Goal: Task Accomplishment & Management: Manage account settings

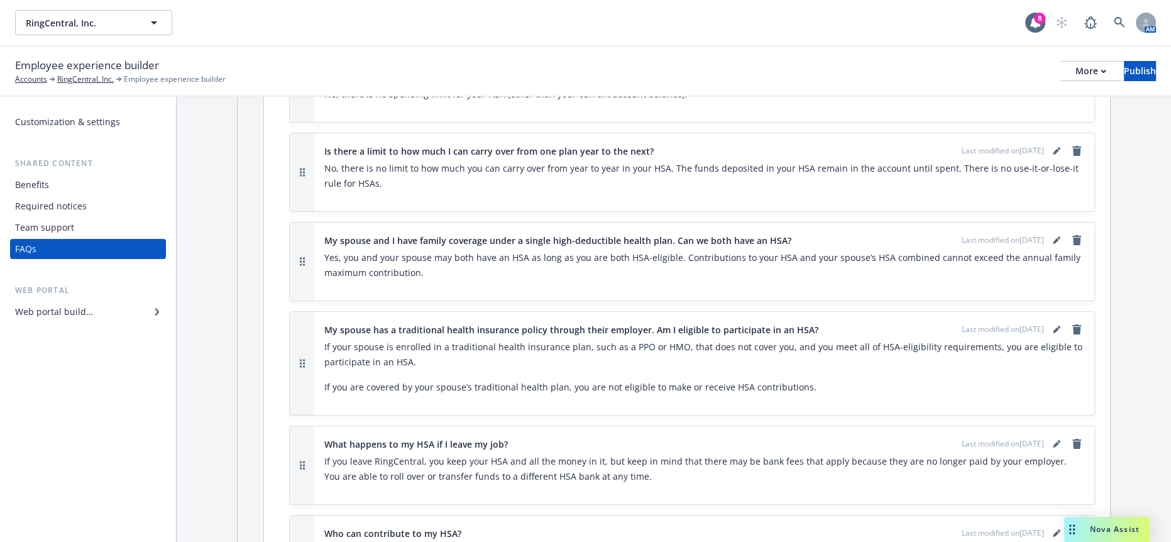
scroll to position [5620, 0]
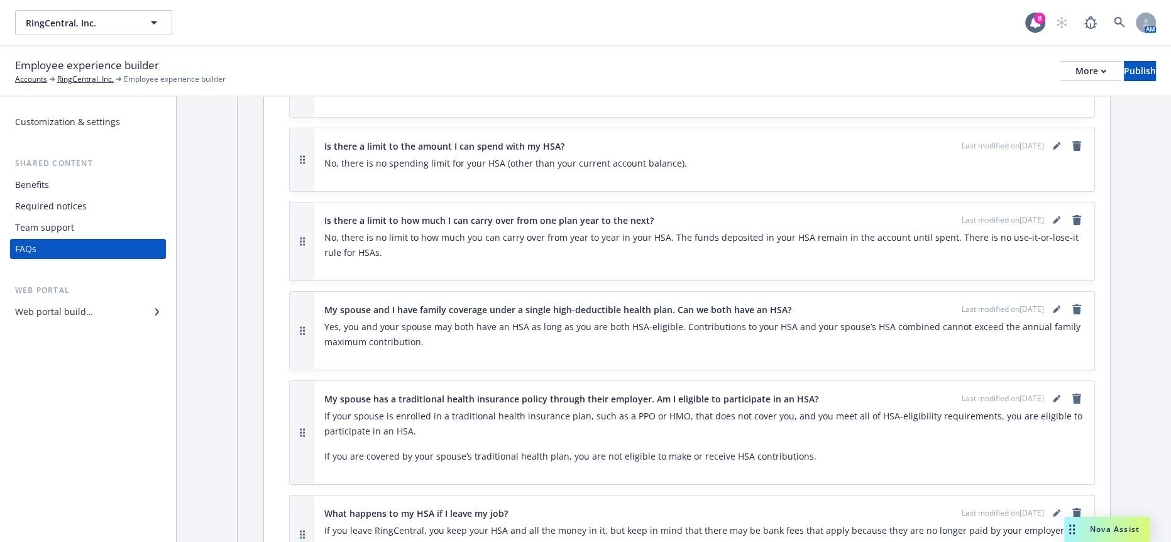
click at [51, 196] on div "Required notices" at bounding box center [51, 206] width 72 height 20
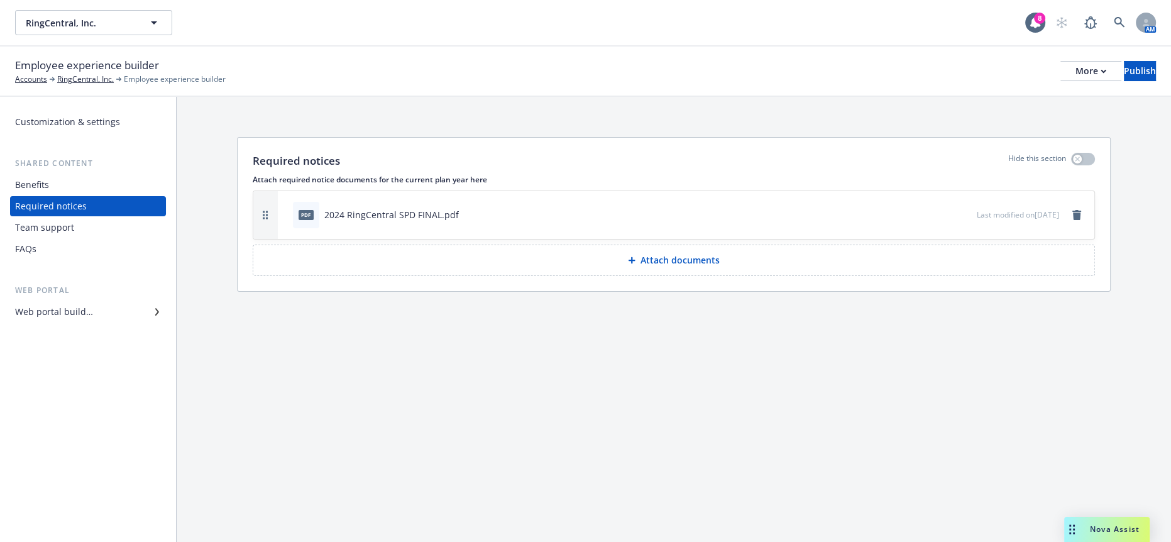
click at [768, 244] on button "Attach documents" at bounding box center [674, 259] width 842 height 31
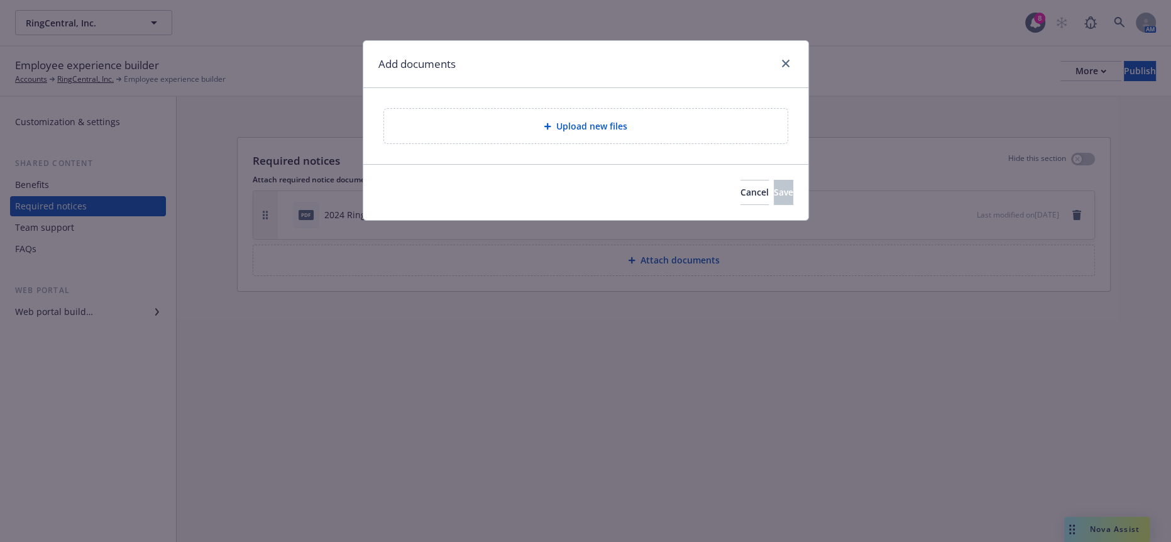
click at [557, 119] on span "Upload new files" at bounding box center [591, 125] width 71 height 13
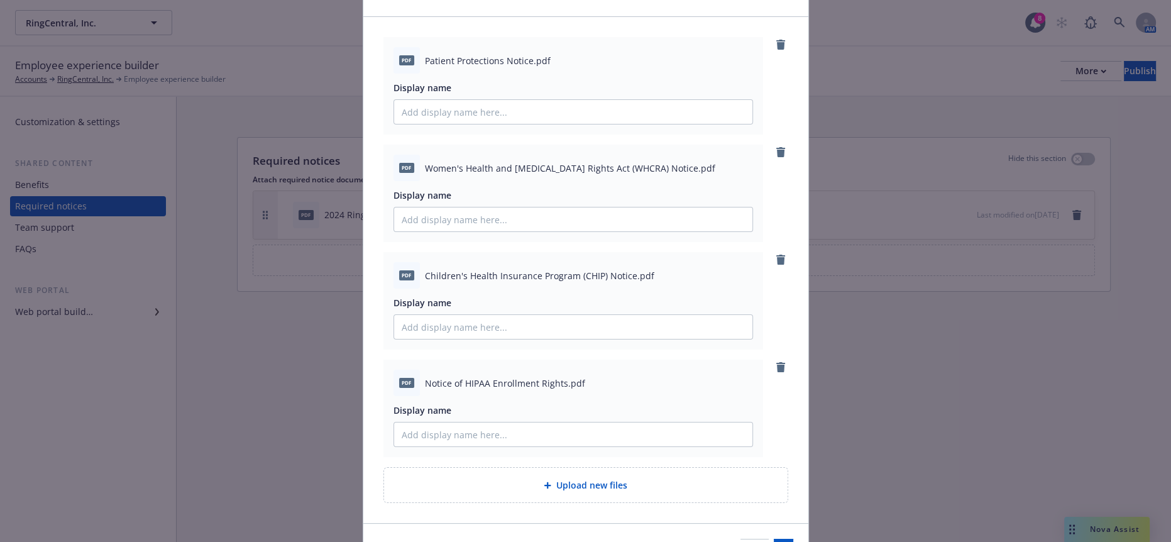
scroll to position [100, 0]
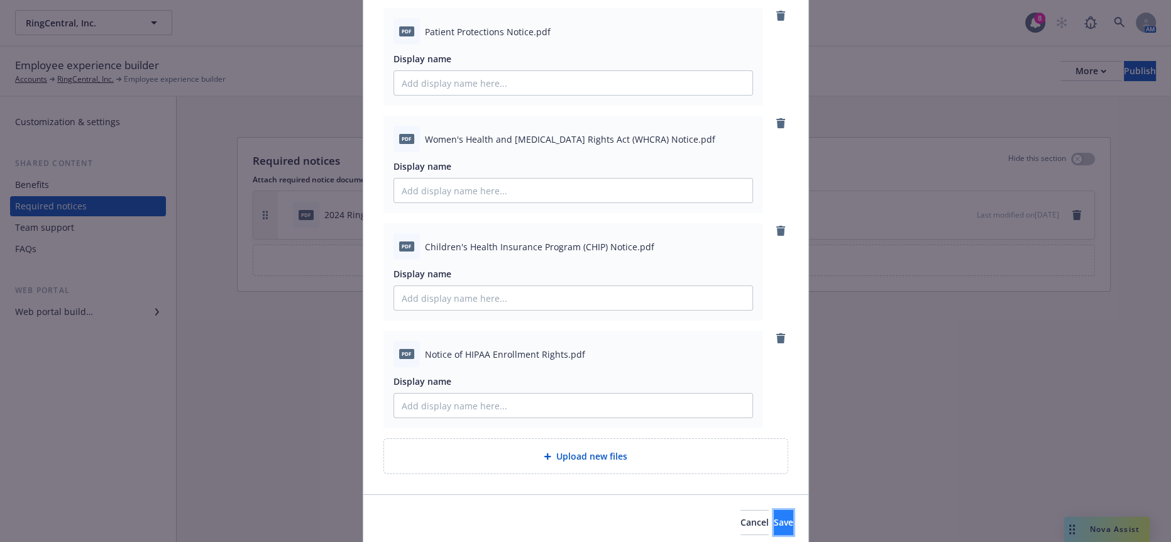
click at [774, 516] on span "Save" at bounding box center [783, 522] width 19 height 12
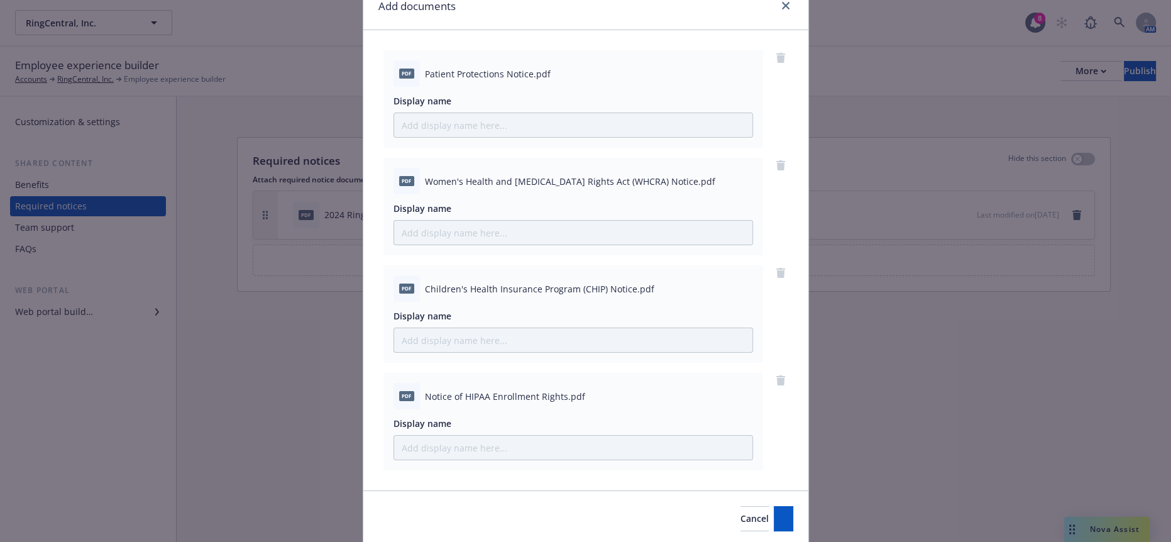
scroll to position [0, 0]
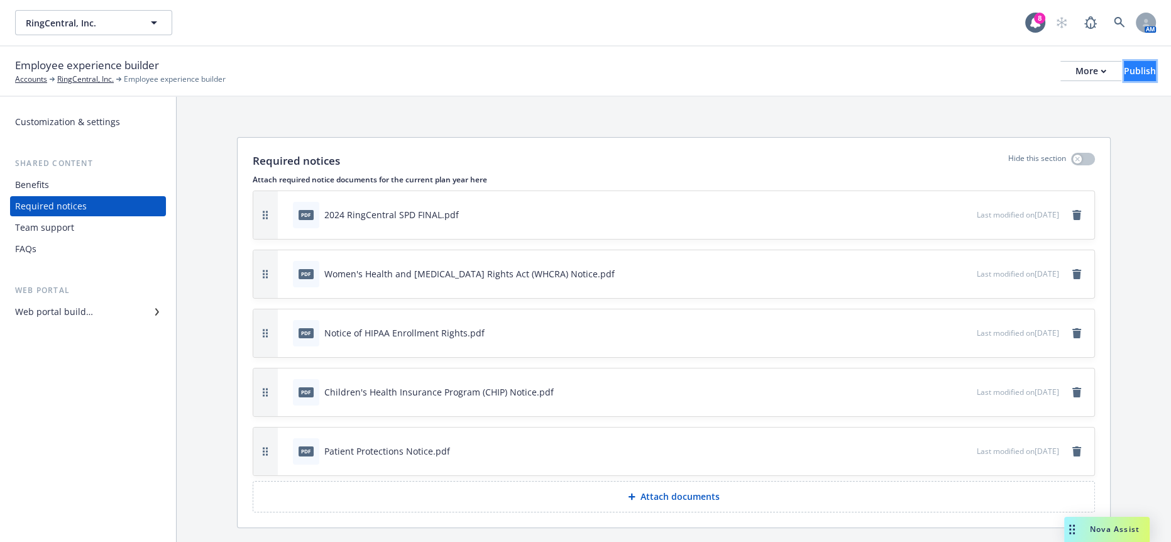
click at [1124, 67] on div "Publish" at bounding box center [1140, 71] width 32 height 19
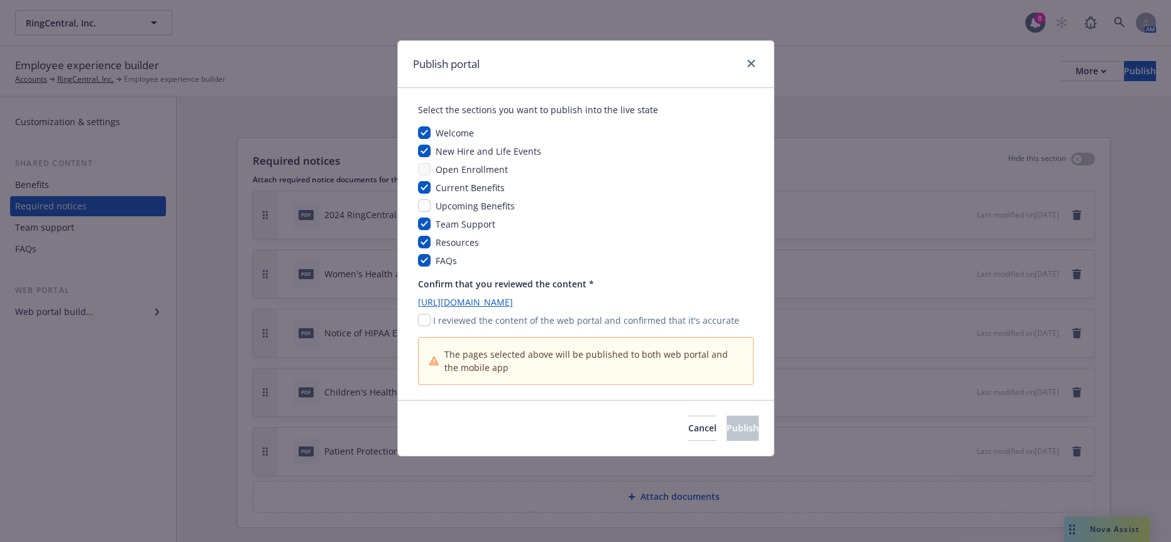
drag, startPoint x: 462, startPoint y: 304, endPoint x: 448, endPoint y: 309, distance: 15.5
click at [462, 314] on p "I reviewed the content of the web portal and confirmed that it's accurate" at bounding box center [586, 320] width 306 height 13
click at [426, 314] on input "checkbox" at bounding box center [424, 320] width 13 height 13
checkbox input "true"
click at [726, 422] on span "Publish" at bounding box center [742, 428] width 32 height 12
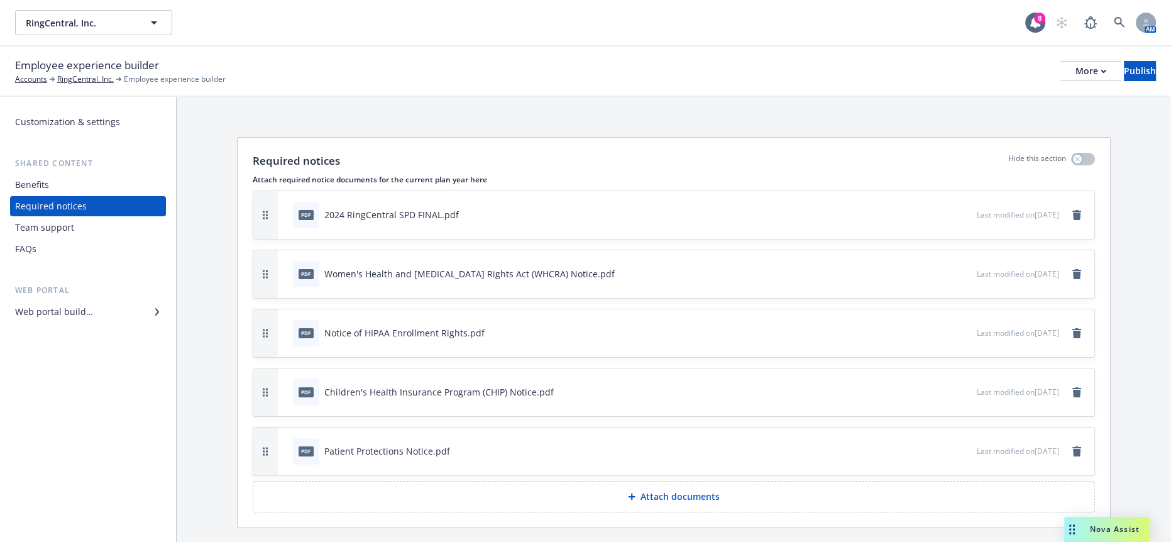
click at [518, 481] on button "Attach documents" at bounding box center [674, 496] width 842 height 31
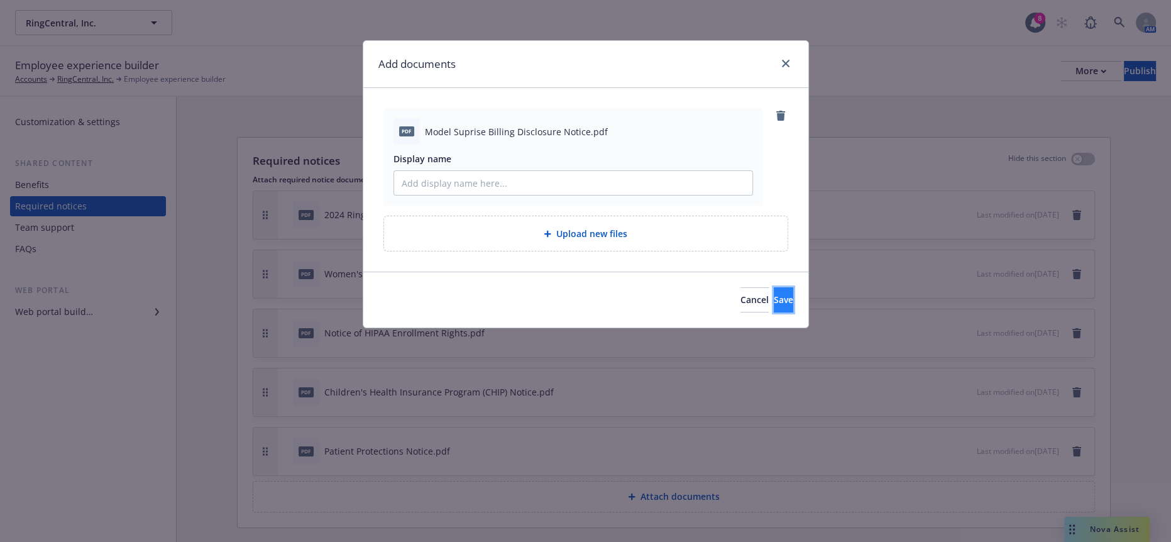
click at [776, 287] on button "Save" at bounding box center [783, 299] width 19 height 25
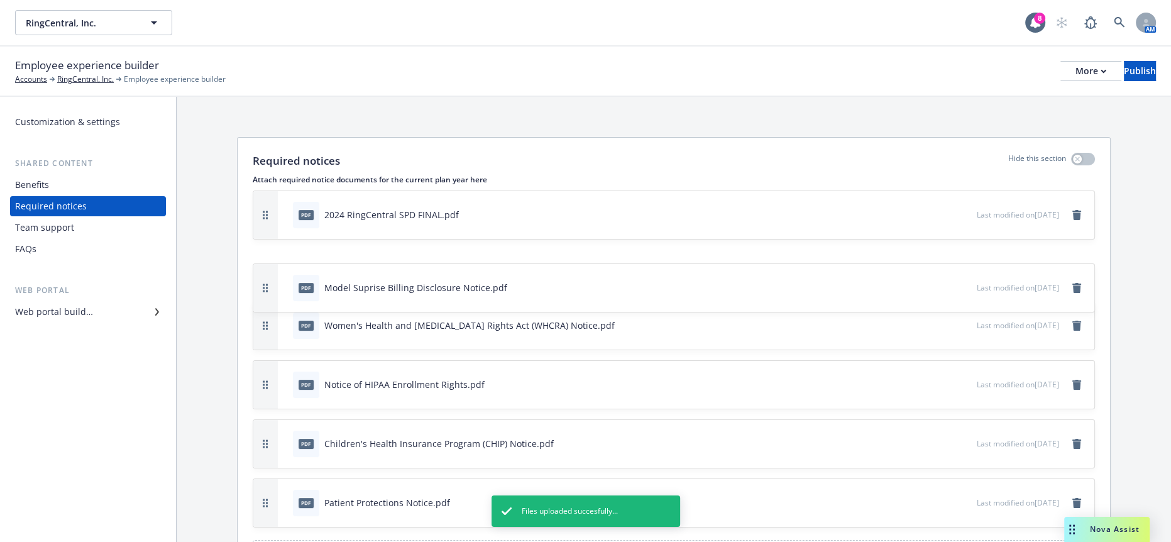
drag, startPoint x: 249, startPoint y: 457, endPoint x: 249, endPoint y: 235, distance: 222.4
click at [253, 264] on button "button" at bounding box center [265, 288] width 25 height 48
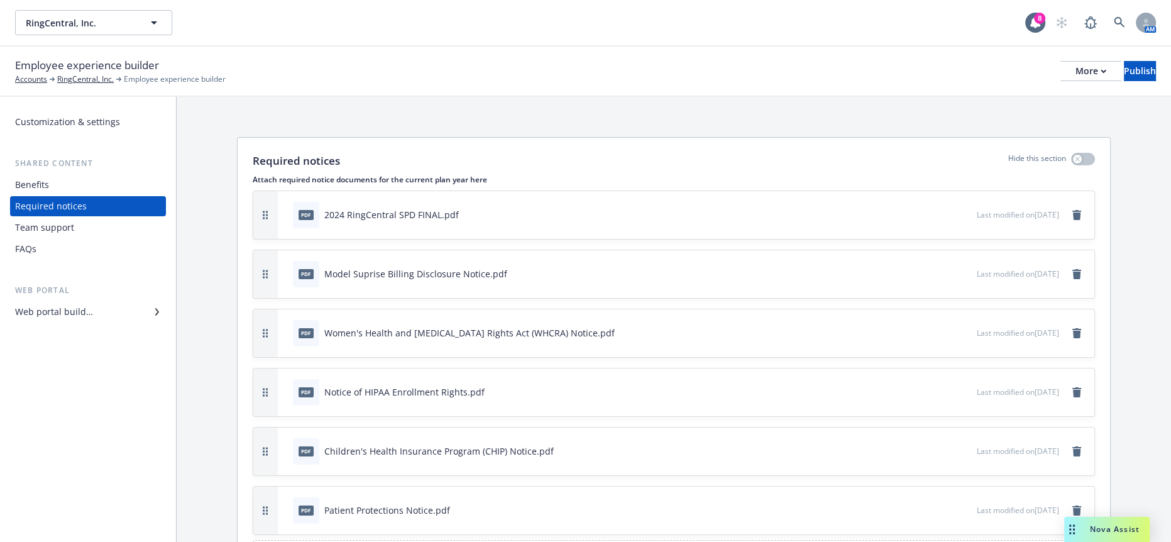
click at [574, 474] on div "pdf 2024 RingCentral SPD FINAL.pdf Last modified on 09/17/2025 pdf Model Supris…" at bounding box center [674, 380] width 842 height 381
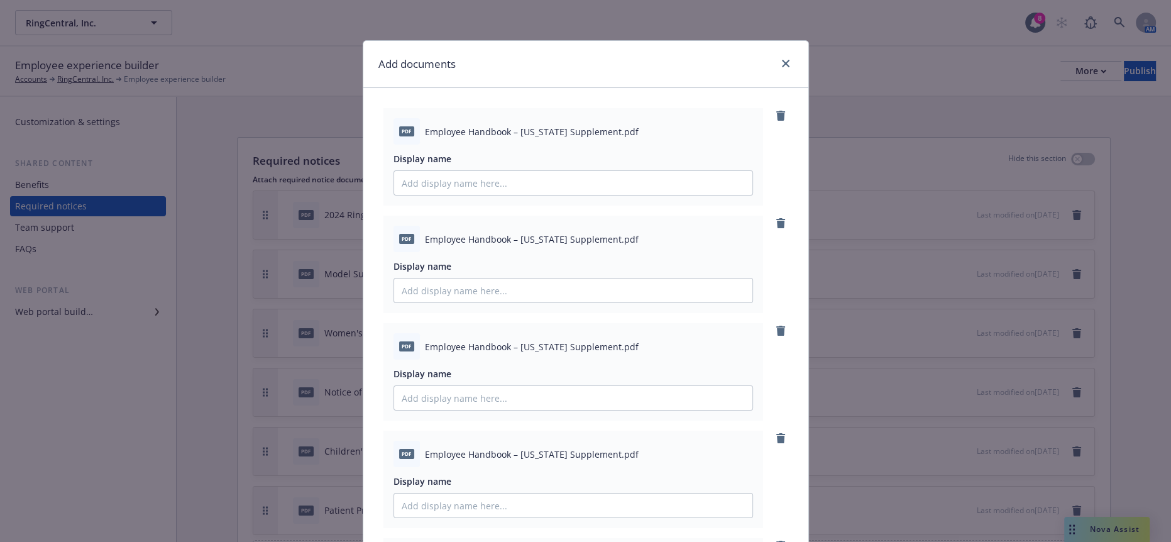
scroll to position [298, 0]
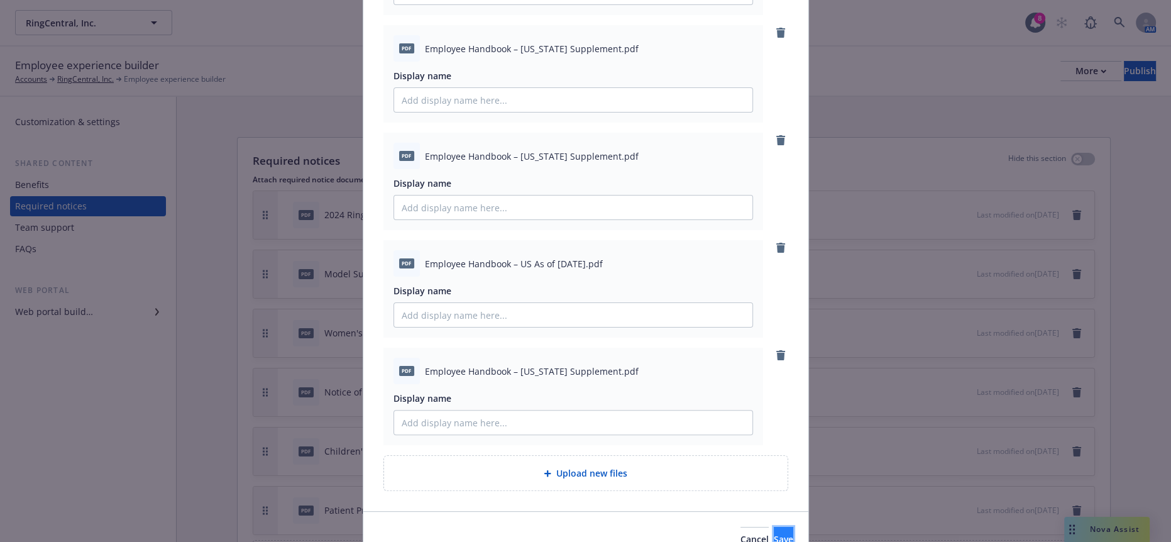
click at [774, 533] on span "Save" at bounding box center [783, 539] width 19 height 12
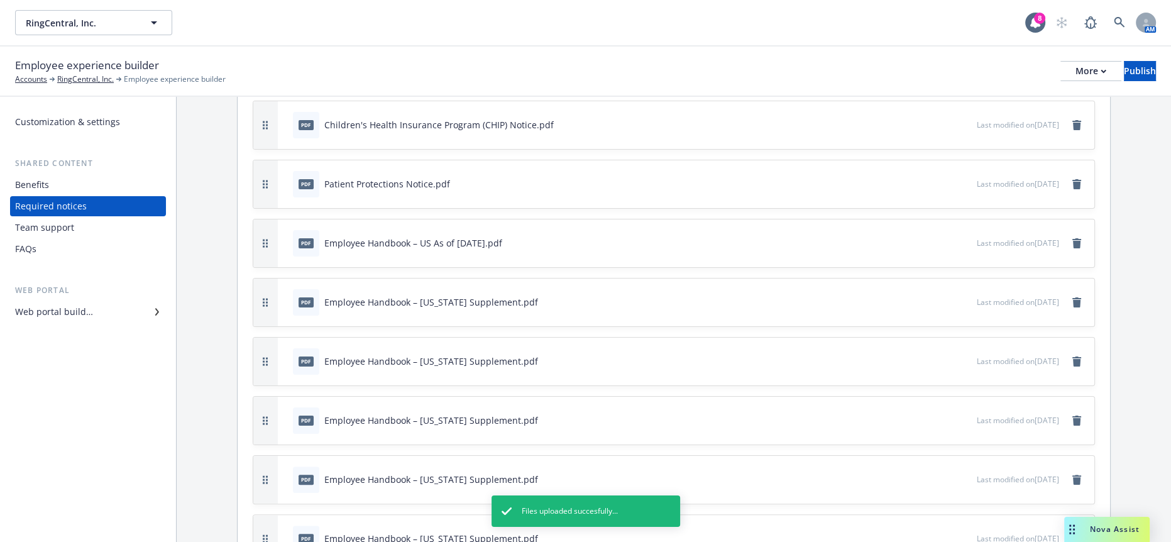
scroll to position [0, 0]
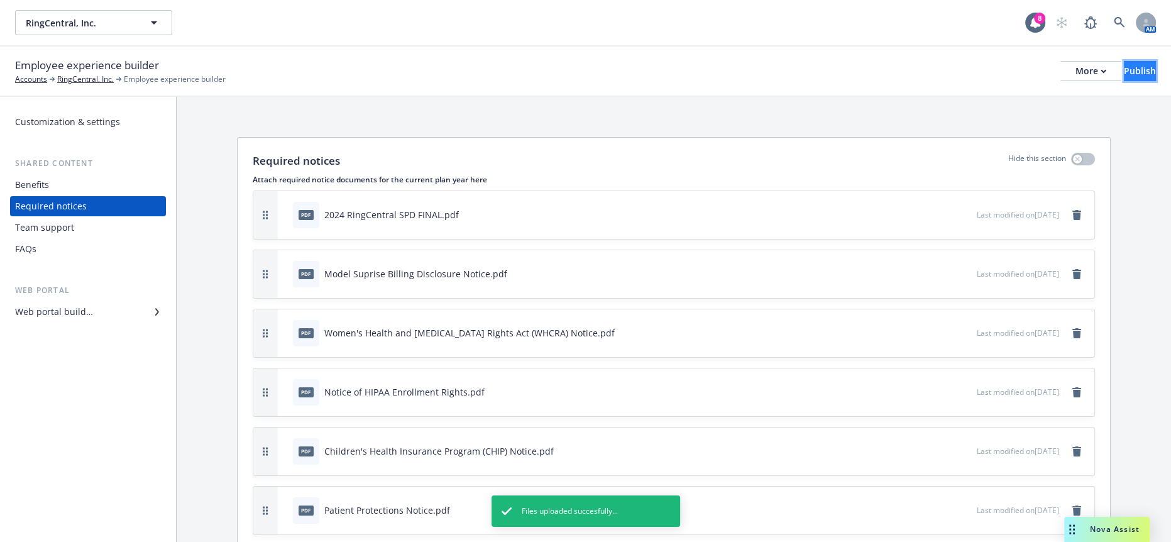
click at [1124, 67] on div "Publish" at bounding box center [1140, 71] width 32 height 19
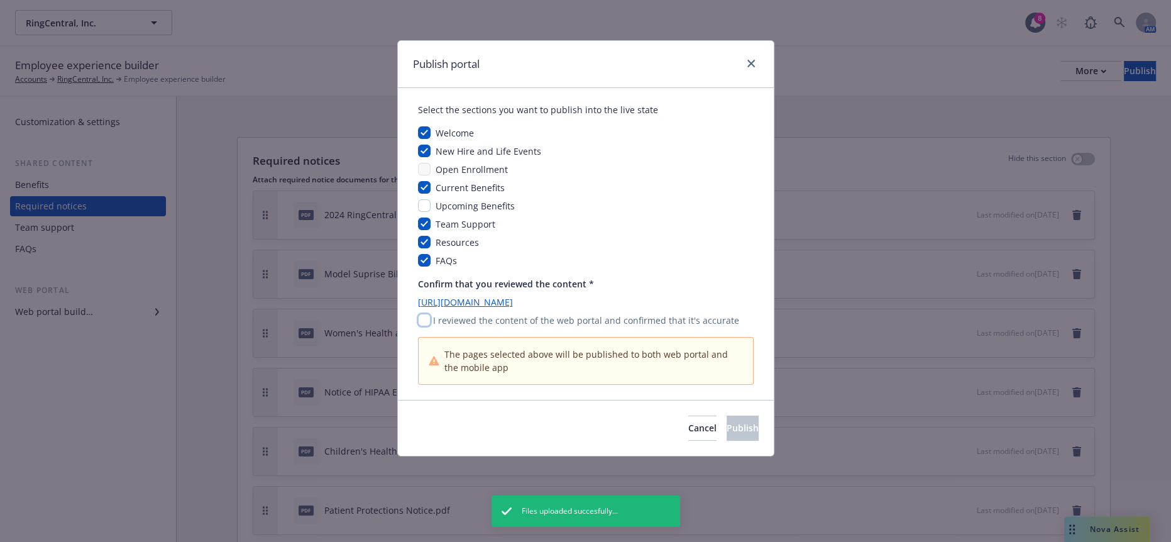
click at [421, 314] on input "checkbox" at bounding box center [424, 320] width 13 height 13
checkbox input "true"
click at [740, 415] on button "Publish" at bounding box center [742, 427] width 32 height 25
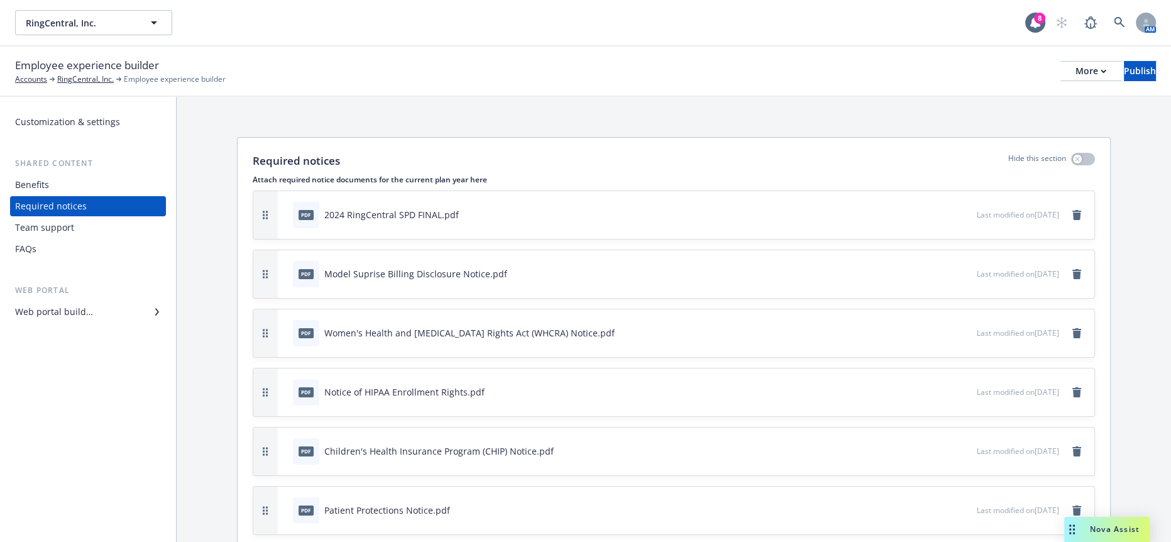
scroll to position [326, 0]
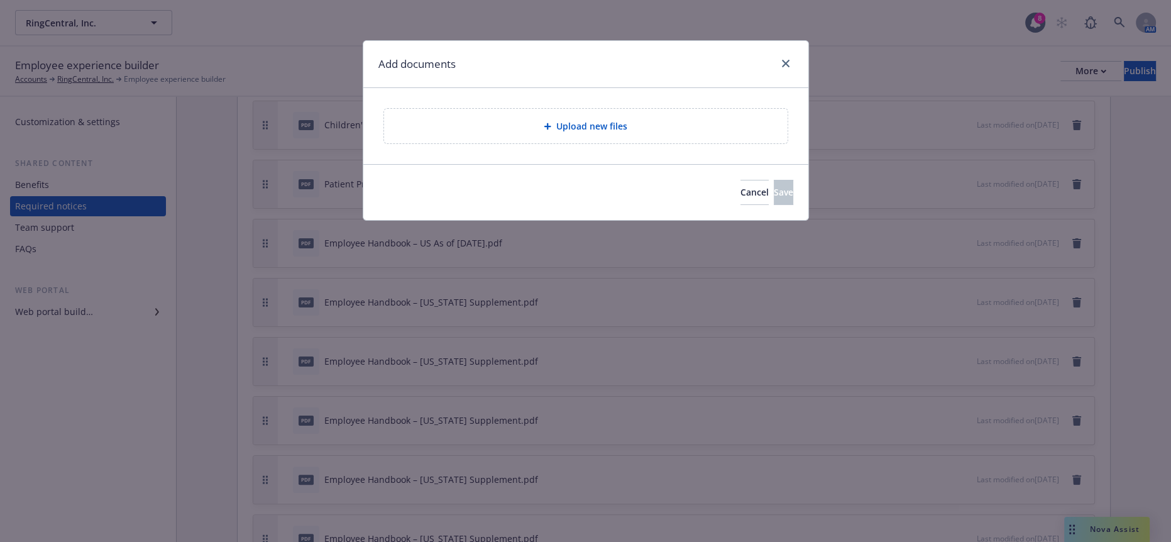
click at [422, 121] on div "Upload new files" at bounding box center [585, 126] width 383 height 14
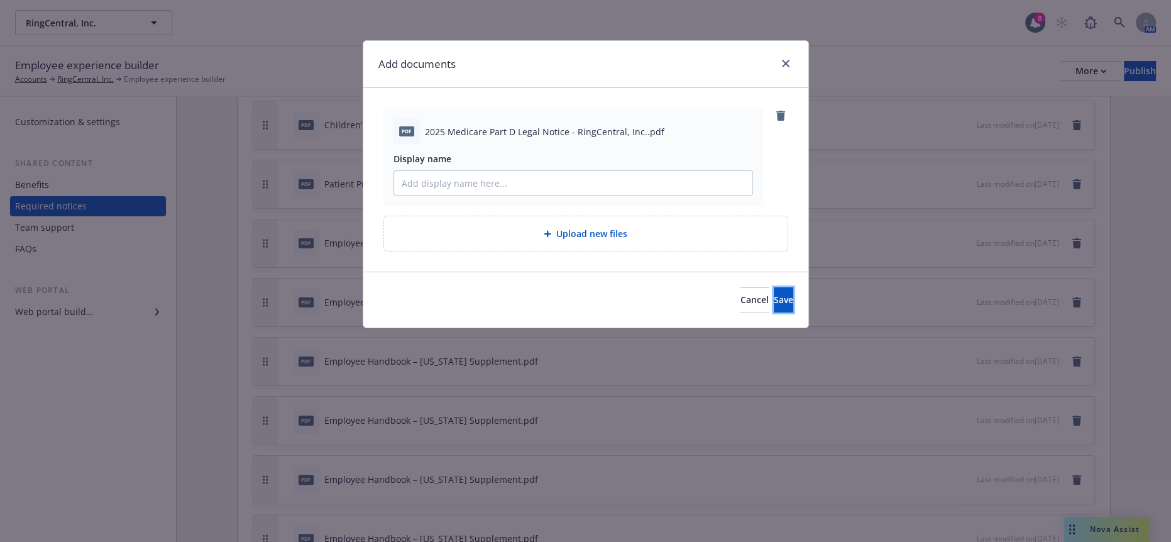
click at [774, 293] on span "Save" at bounding box center [783, 299] width 19 height 12
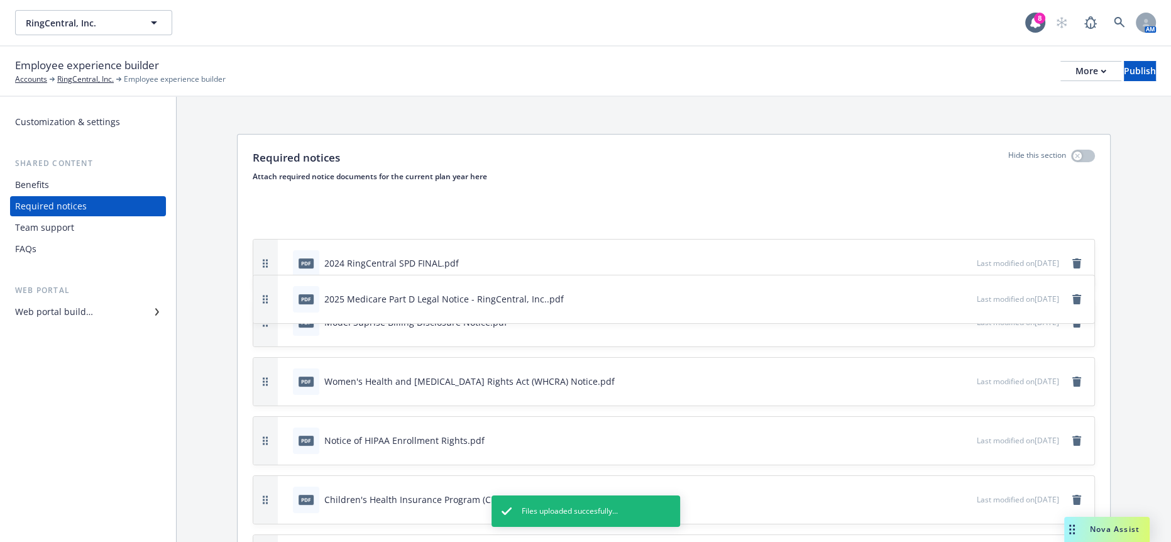
scroll to position [0, 0]
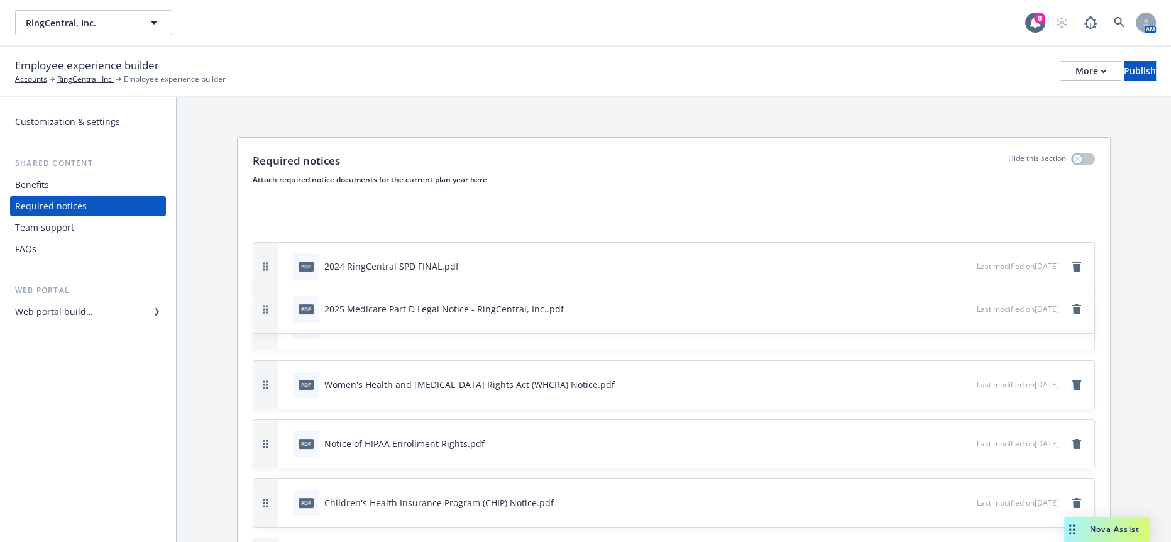
drag, startPoint x: 254, startPoint y: 436, endPoint x: 269, endPoint y: 200, distance: 236.7
click at [269, 285] on div "pdf 2025 Medicare Part D Legal Notice - RingCentral, Inc..pdf Last modified on …" at bounding box center [673, 309] width 841 height 48
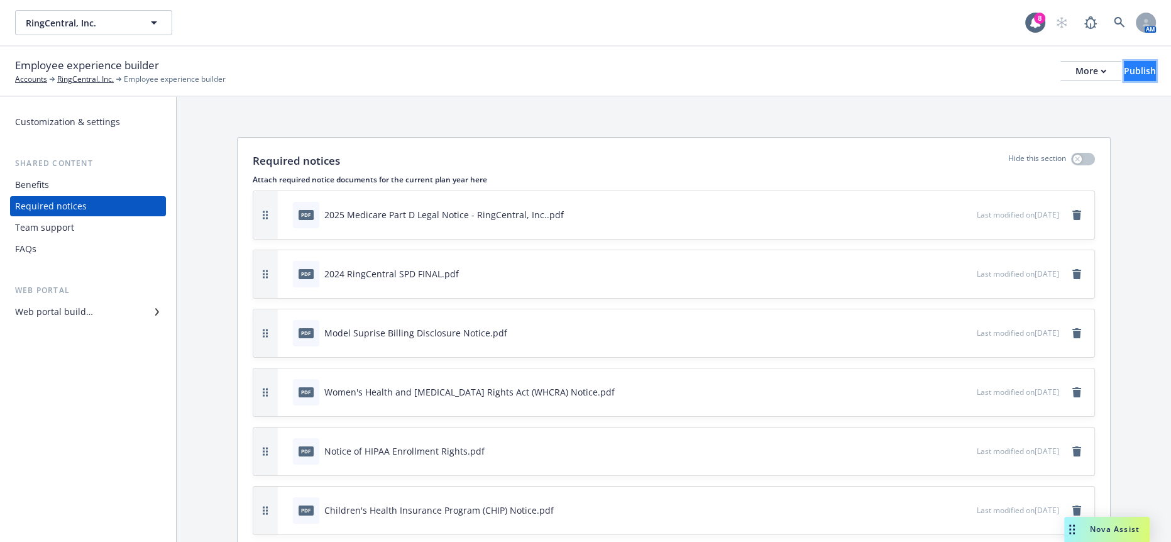
click at [1124, 71] on div "Publish" at bounding box center [1140, 71] width 32 height 19
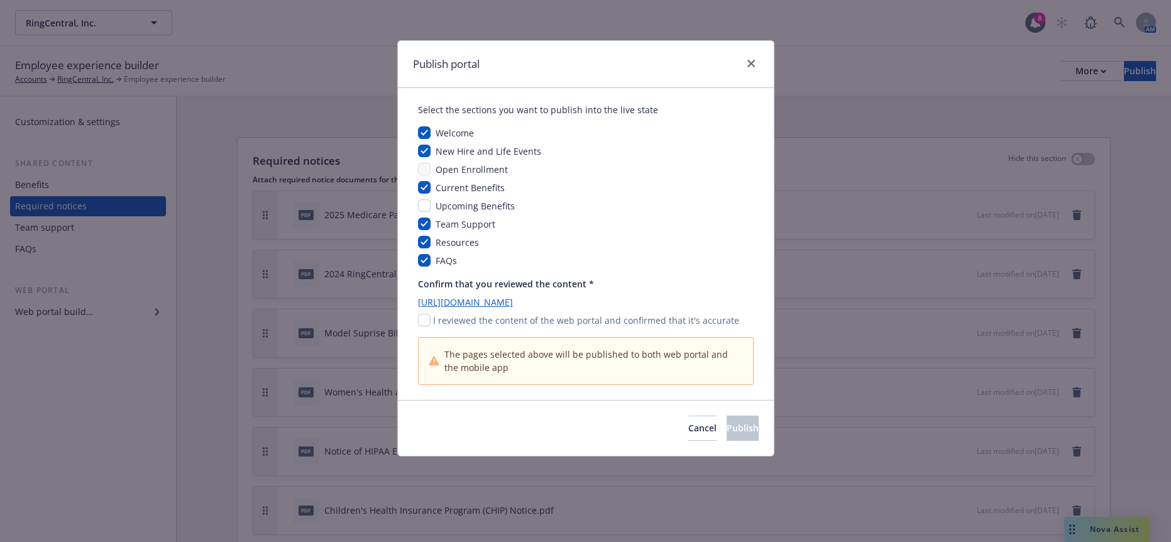
click at [420, 313] on div "Confirm that you reviewed the content * https://app.newfront.com/employee/bb319…" at bounding box center [586, 330] width 336 height 107
click at [420, 314] on input "checkbox" at bounding box center [424, 320] width 13 height 13
checkbox input "true"
click at [750, 415] on button "Publish" at bounding box center [742, 427] width 32 height 25
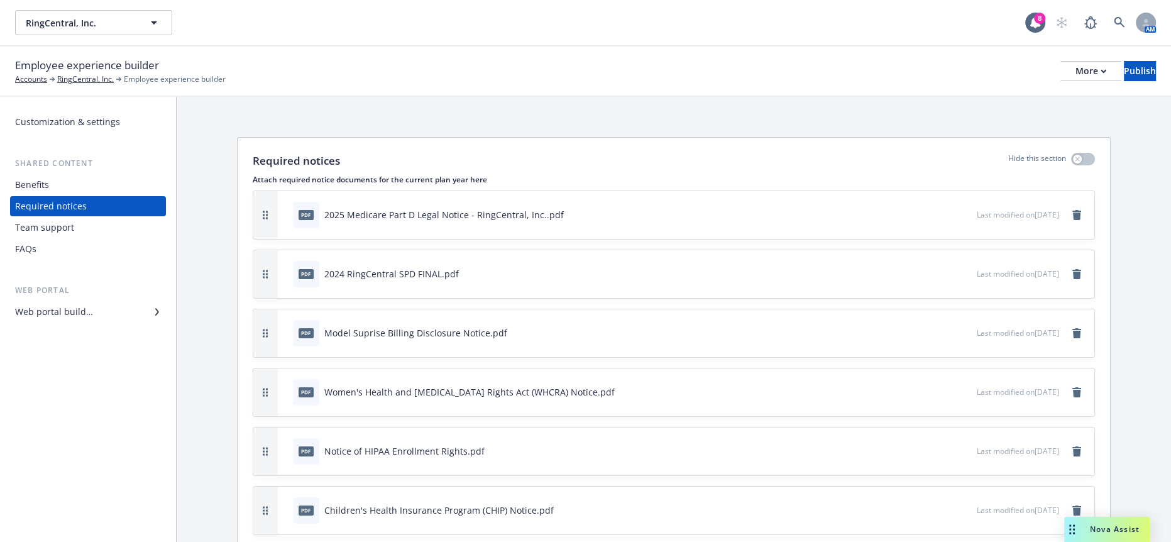
click at [398, 261] on div "pdf 2024 RingCentral SPD FINAL.pdf" at bounding box center [376, 274] width 166 height 26
click at [959, 268] on icon "preview file" at bounding box center [964, 272] width 11 height 9
click at [959, 209] on icon "preview file" at bounding box center [964, 213] width 11 height 9
click at [1136, 64] on div "Publish" at bounding box center [1140, 71] width 32 height 19
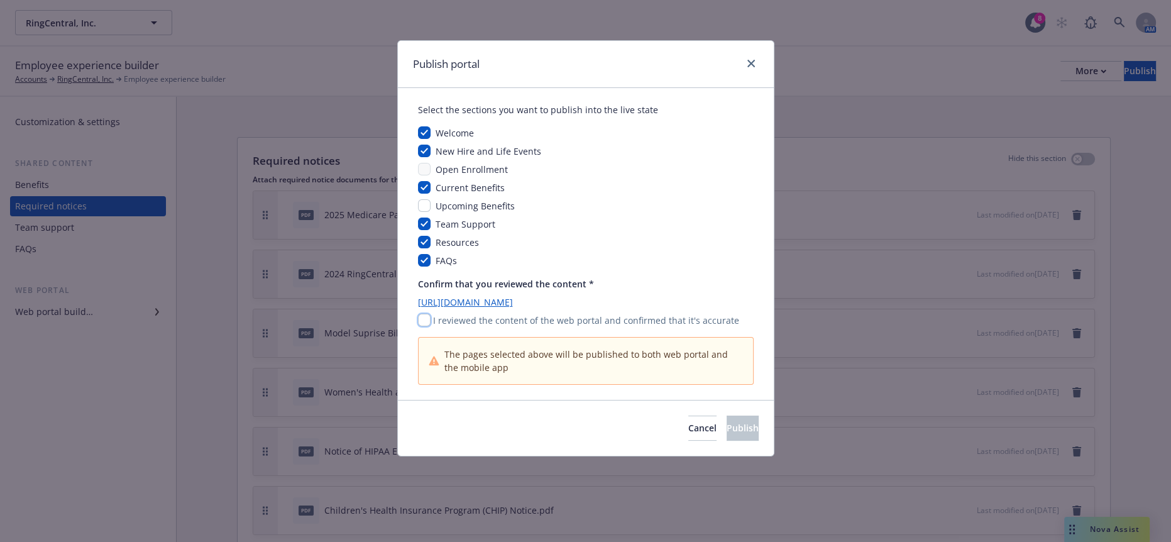
drag, startPoint x: 415, startPoint y: 305, endPoint x: 427, endPoint y: 304, distance: 12.0
click at [418, 314] on input "checkbox" at bounding box center [424, 320] width 13 height 13
checkbox input "true"
click at [726, 415] on button "Publish" at bounding box center [742, 427] width 32 height 25
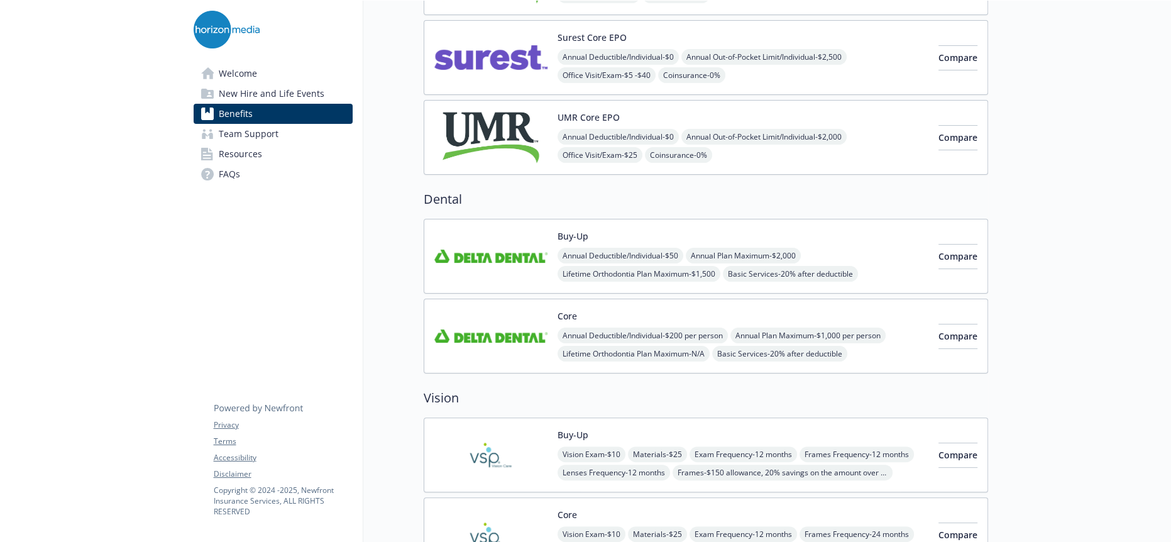
scroll to position [628, 0]
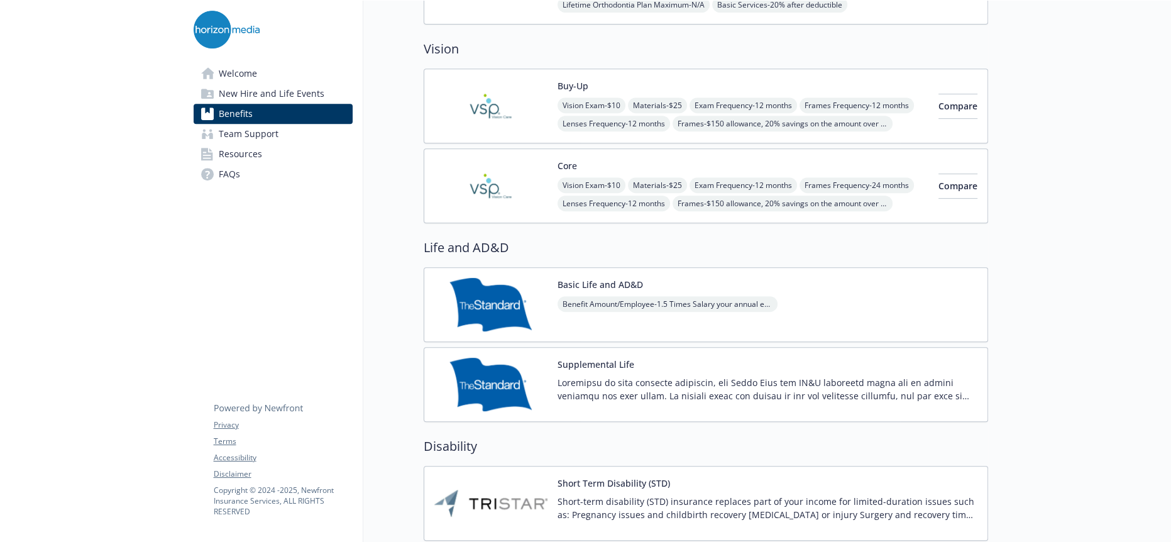
click at [508, 476] on img at bounding box center [490, 502] width 113 height 53
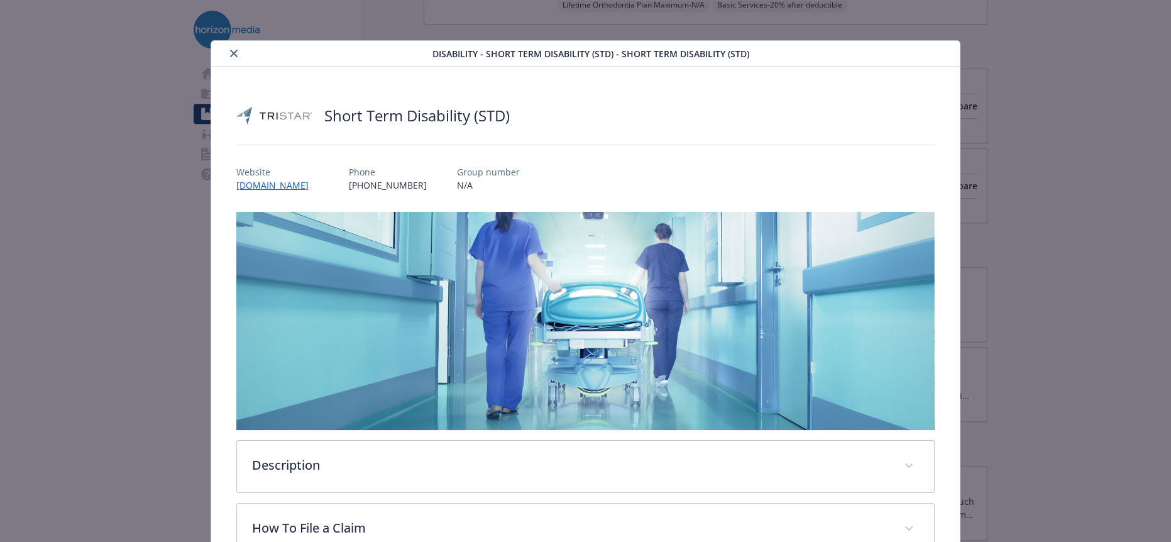
scroll to position [168, 0]
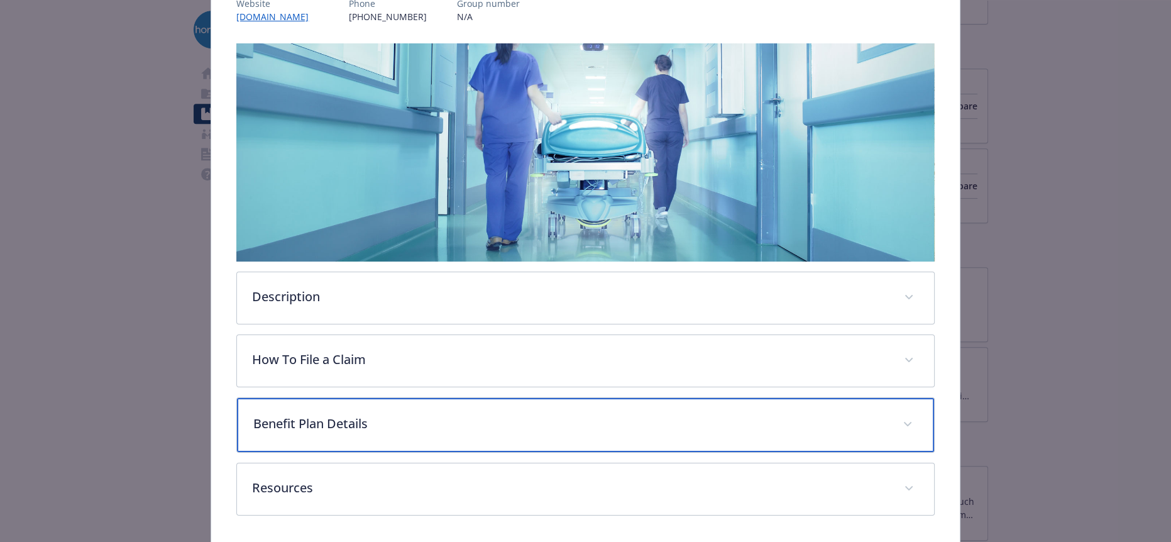
click at [285, 404] on div "Benefit Plan Details" at bounding box center [585, 425] width 696 height 54
click at [400, 398] on div "Benefit Plan Details" at bounding box center [585, 425] width 696 height 54
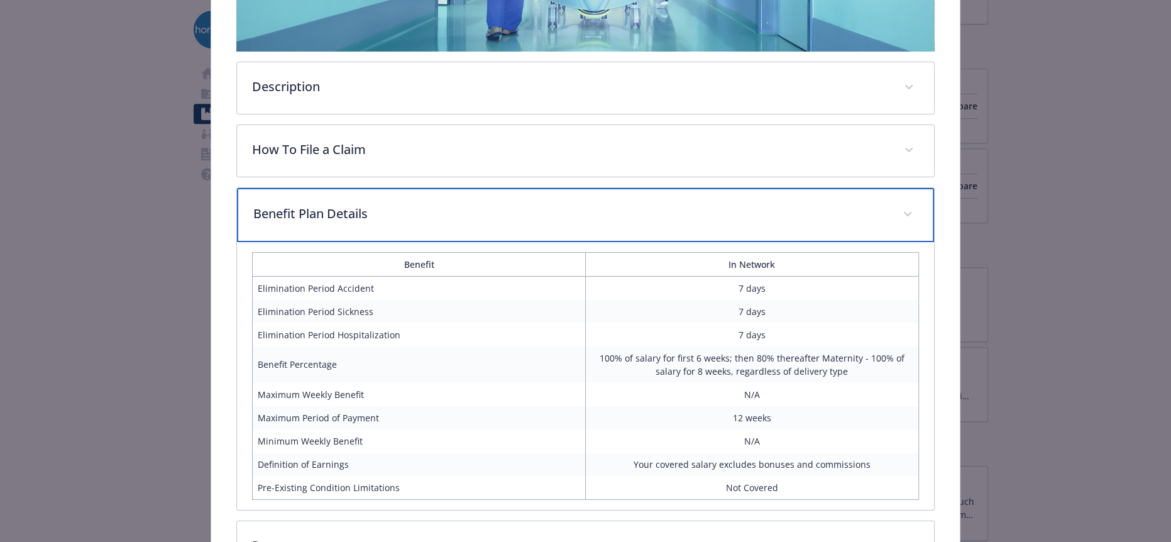
scroll to position [378, 0]
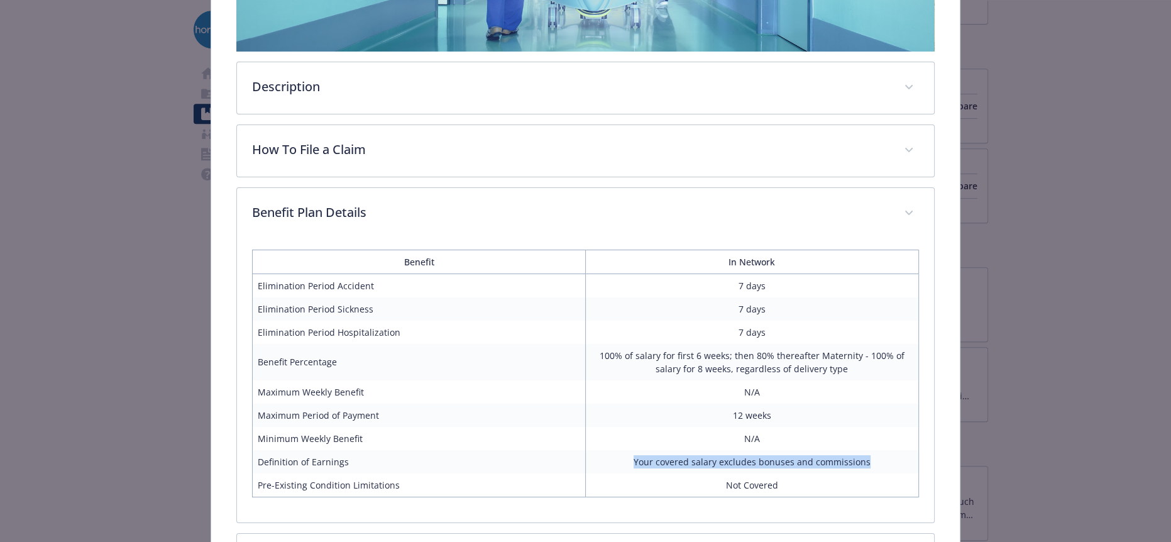
drag, startPoint x: 894, startPoint y: 419, endPoint x: 628, endPoint y: 408, distance: 266.0
click at [628, 450] on td "Your covered salary excludes bonuses and commissions" at bounding box center [751, 461] width 333 height 23
copy td "Your covered salary excludes bonuses and commissions"
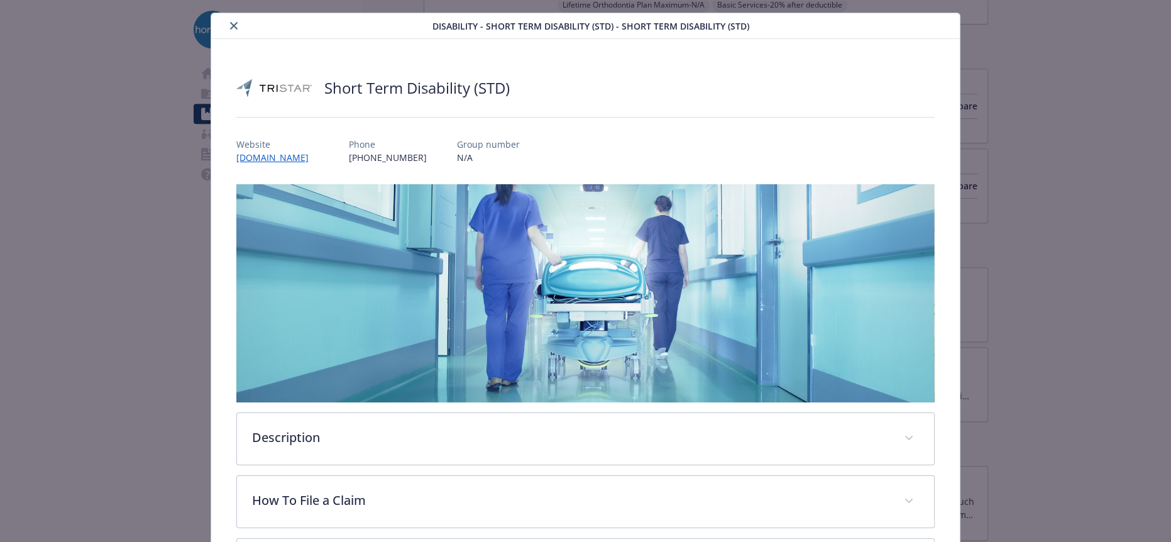
scroll to position [0, 0]
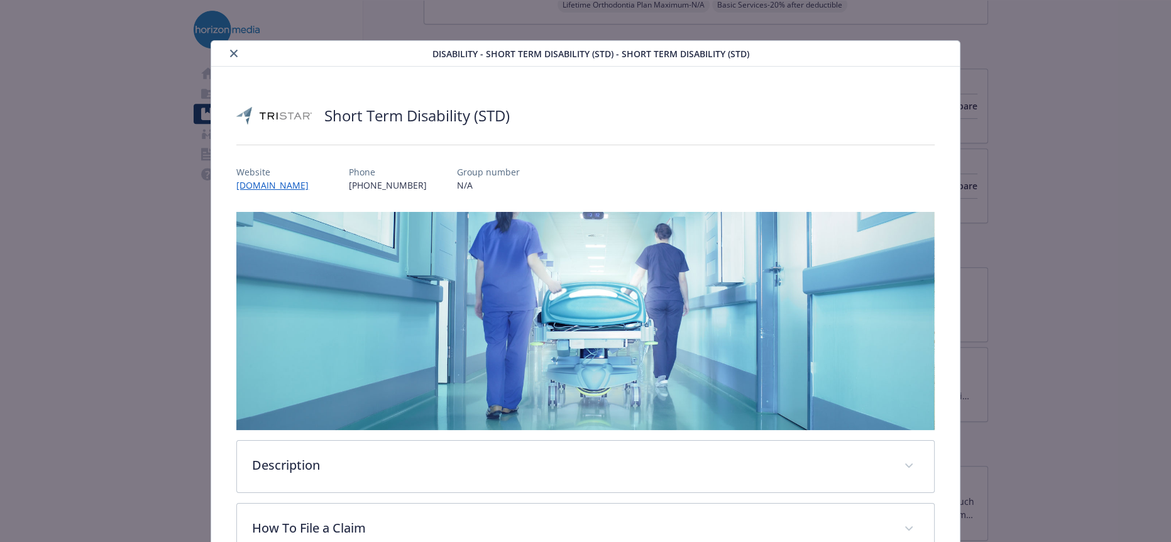
click at [226, 52] on button "close" at bounding box center [233, 53] width 15 height 15
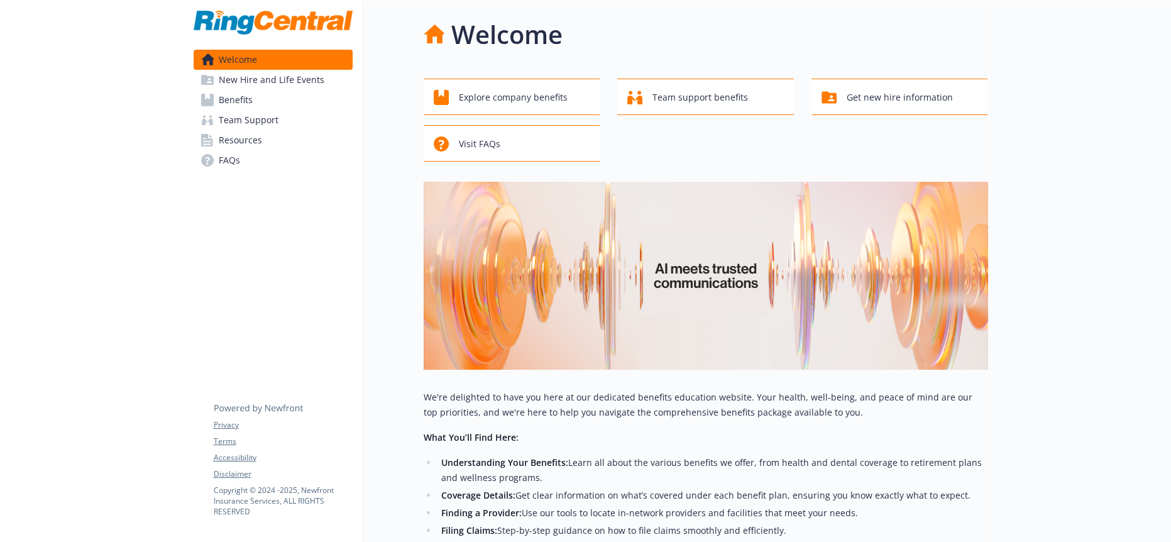
click at [219, 130] on span "Resources" at bounding box center [240, 140] width 43 height 20
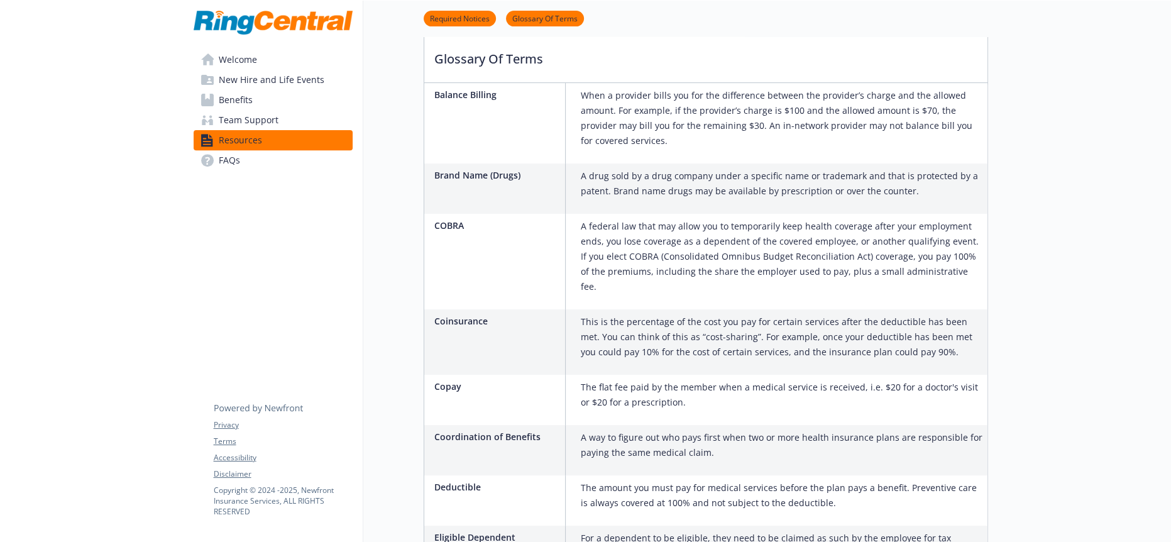
scroll to position [279, 0]
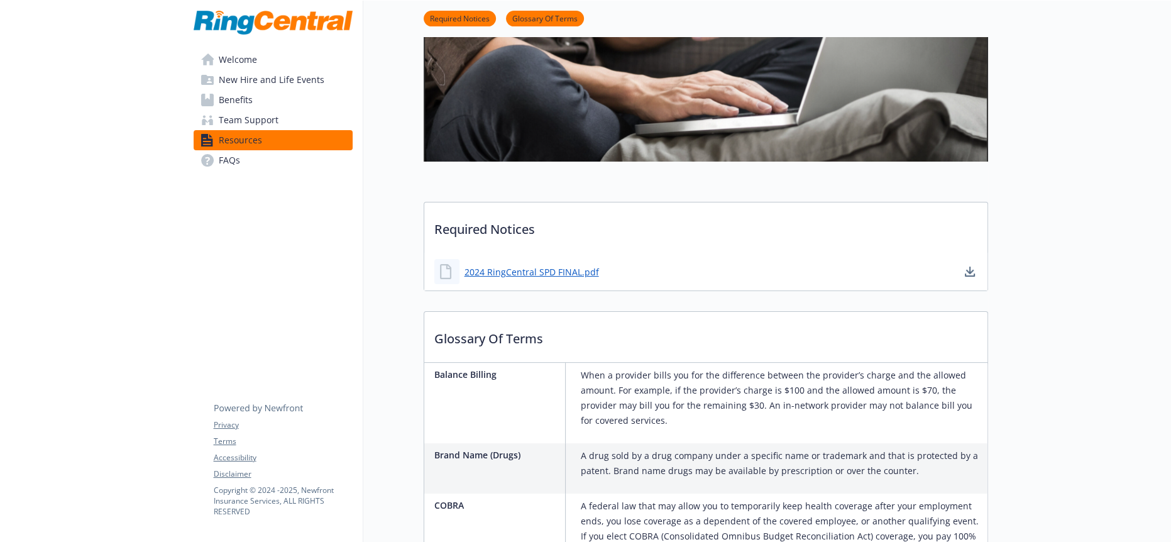
click at [248, 110] on span "Team Support" at bounding box center [249, 120] width 60 height 20
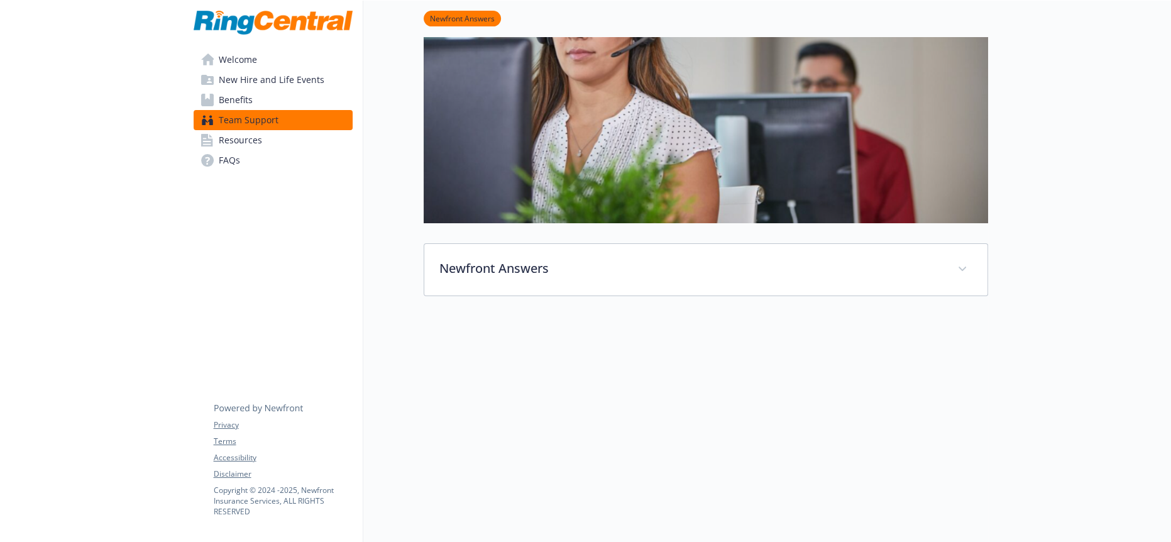
click at [232, 150] on span "FAQs" at bounding box center [229, 160] width 21 height 20
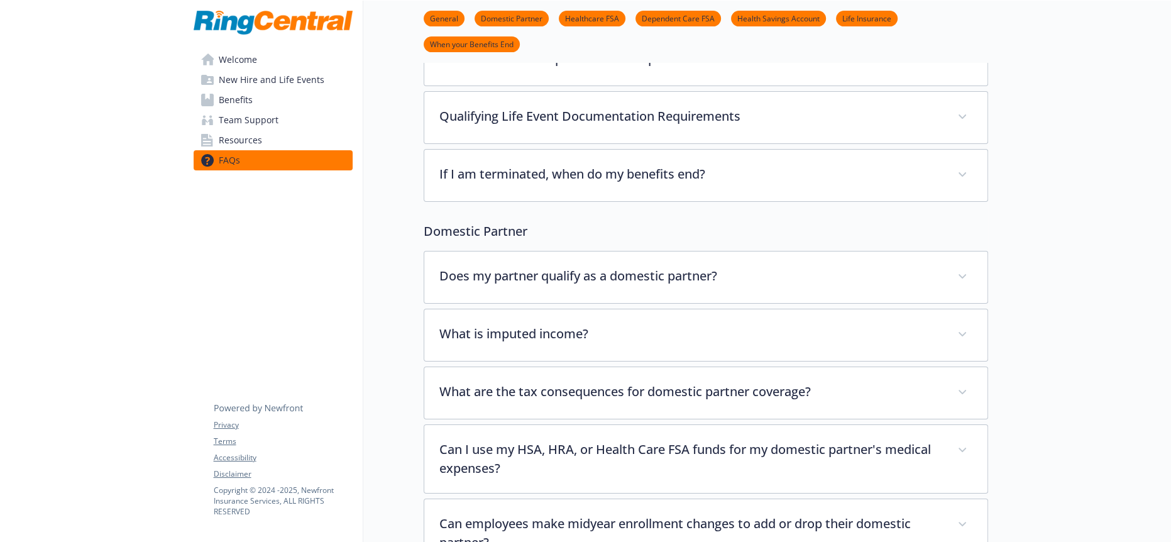
click at [314, 90] on link "Benefits" at bounding box center [273, 100] width 159 height 20
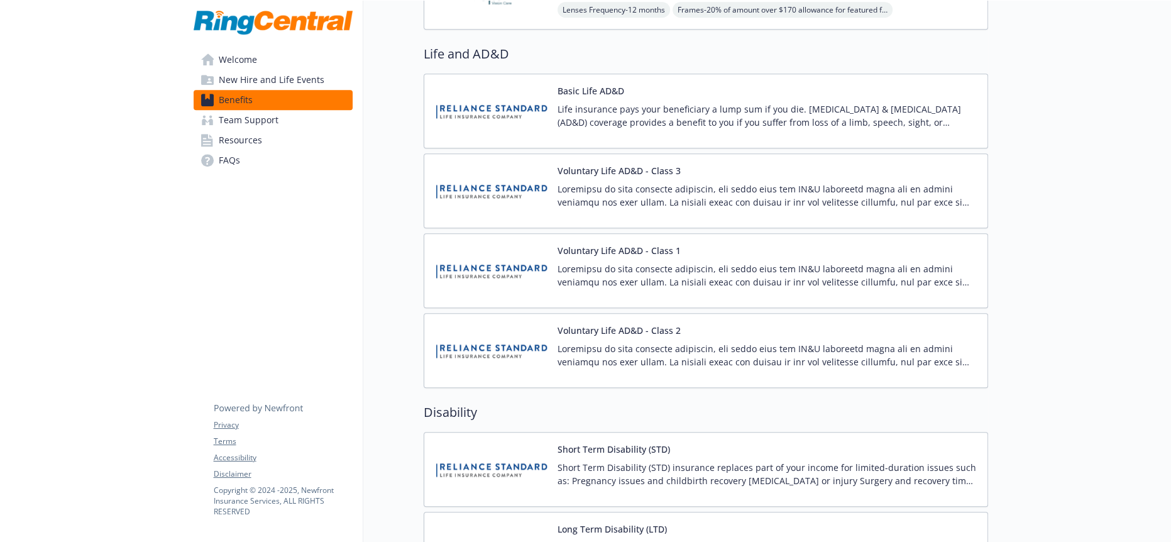
scroll to position [1023, 0]
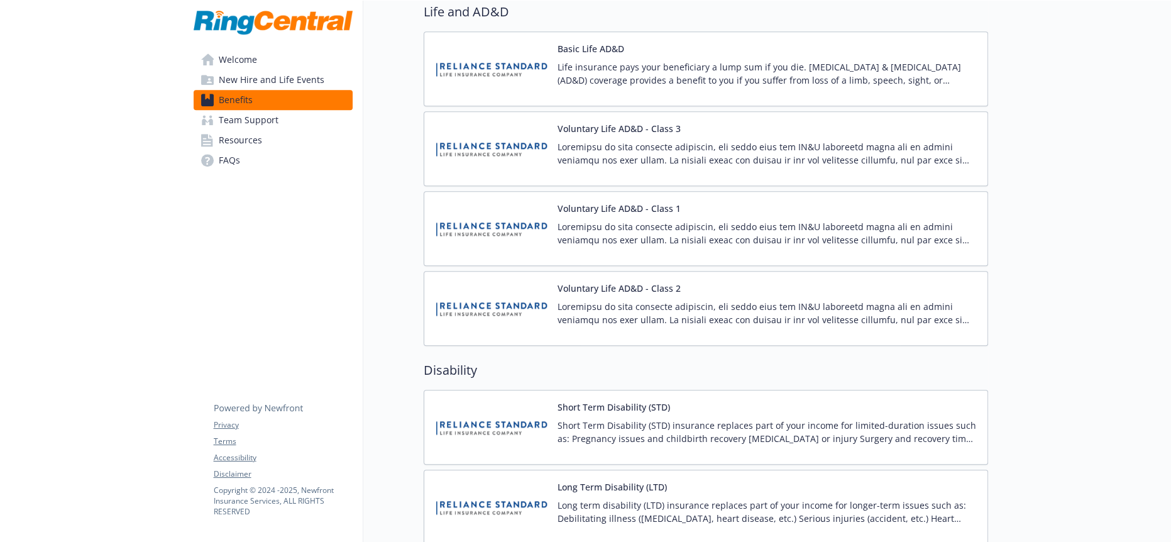
click at [557, 419] on div "Short Term Disability (STD) insurance replaces part of your income for limited-…" at bounding box center [767, 436] width 420 height 35
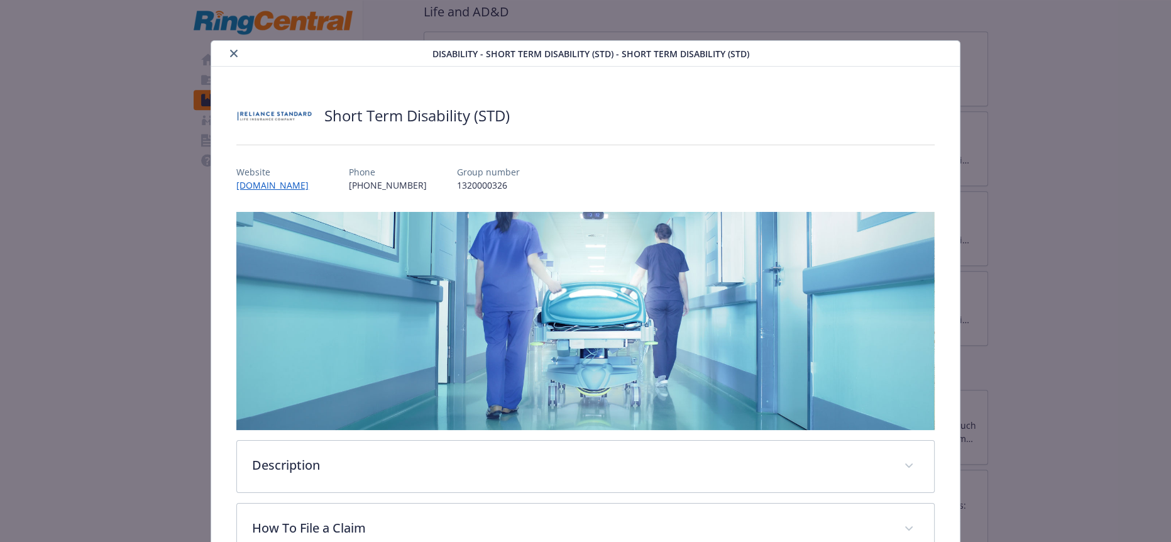
scroll to position [223, 0]
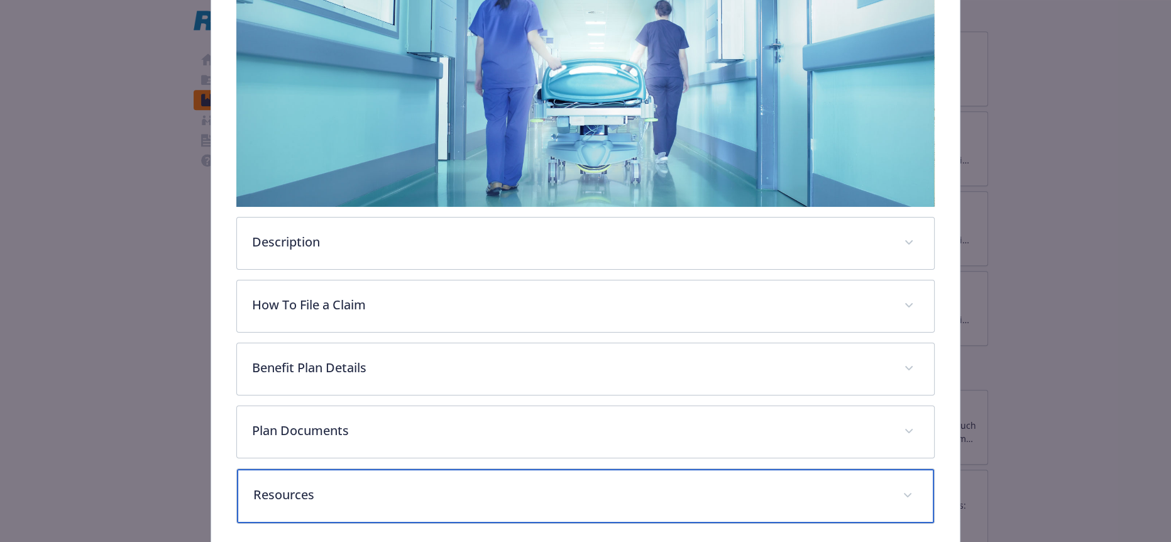
click at [347, 469] on div "Resources" at bounding box center [585, 496] width 696 height 54
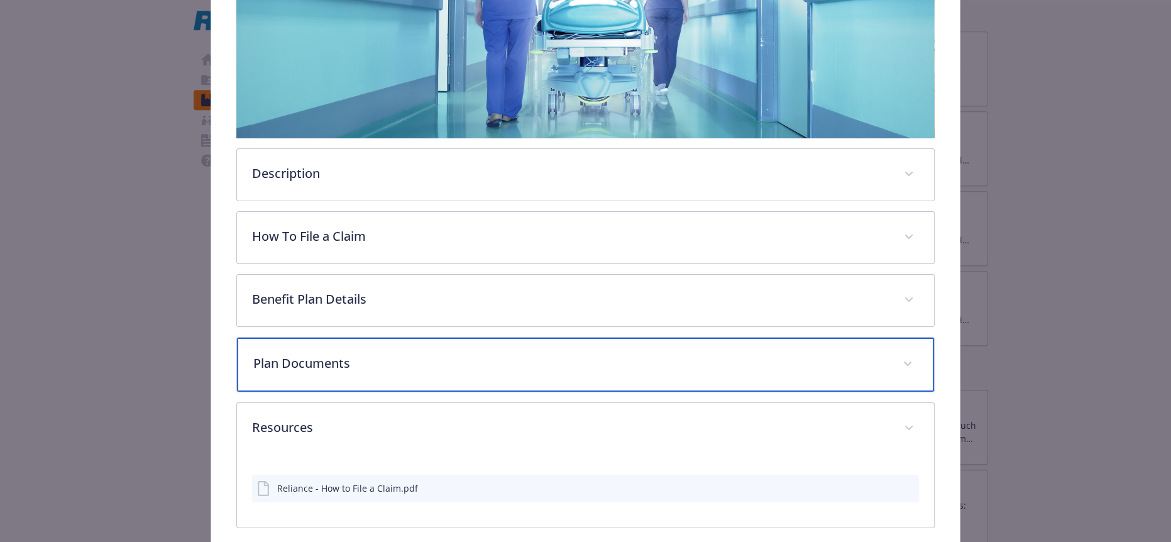
click at [302, 337] on div "Plan Documents" at bounding box center [585, 364] width 696 height 54
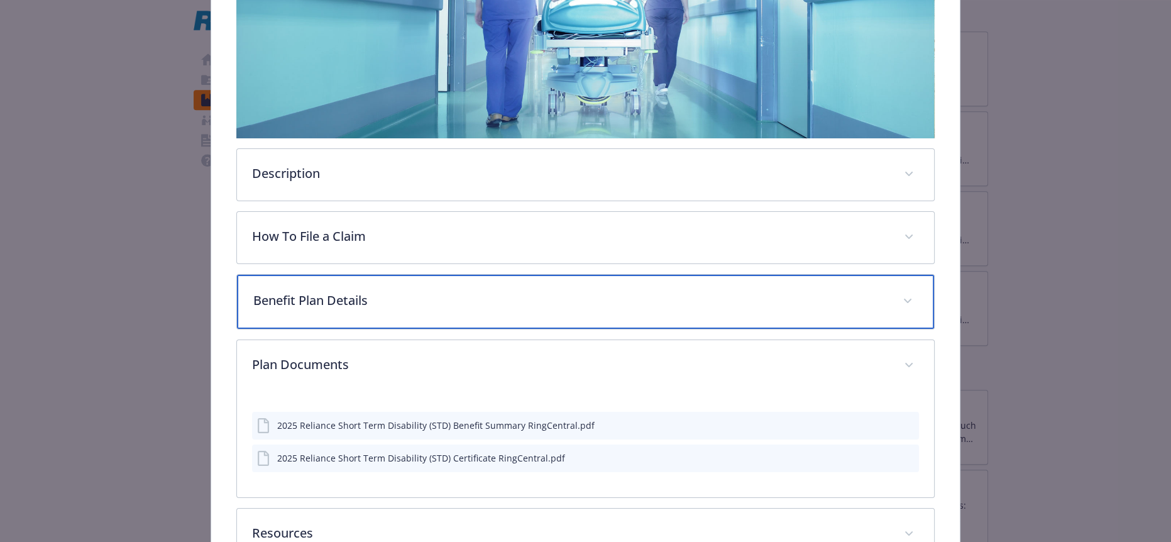
click at [381, 275] on div "Benefit Plan Details" at bounding box center [585, 302] width 696 height 54
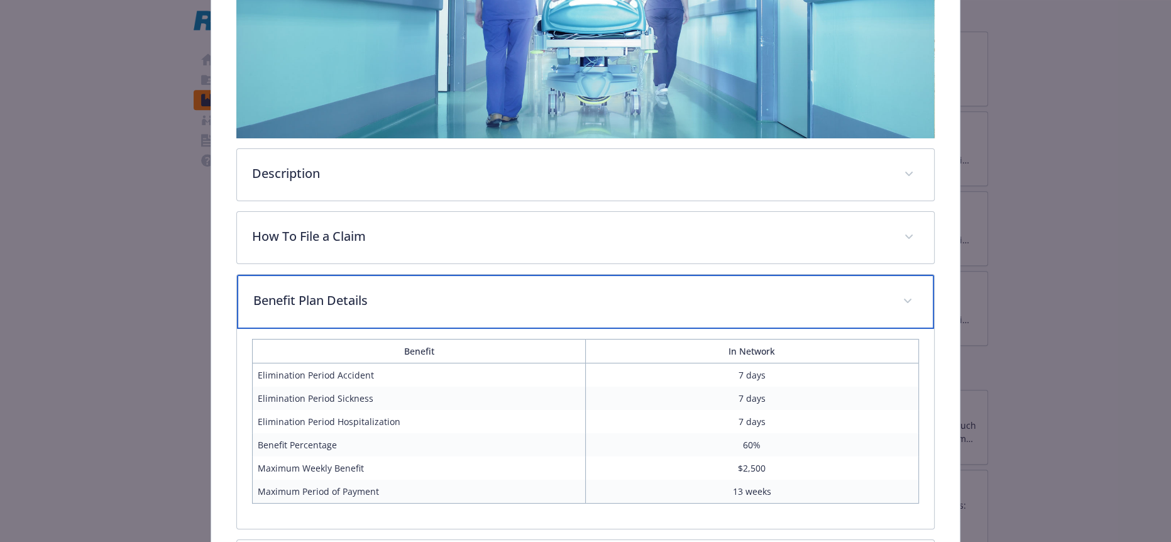
scroll to position [0, 0]
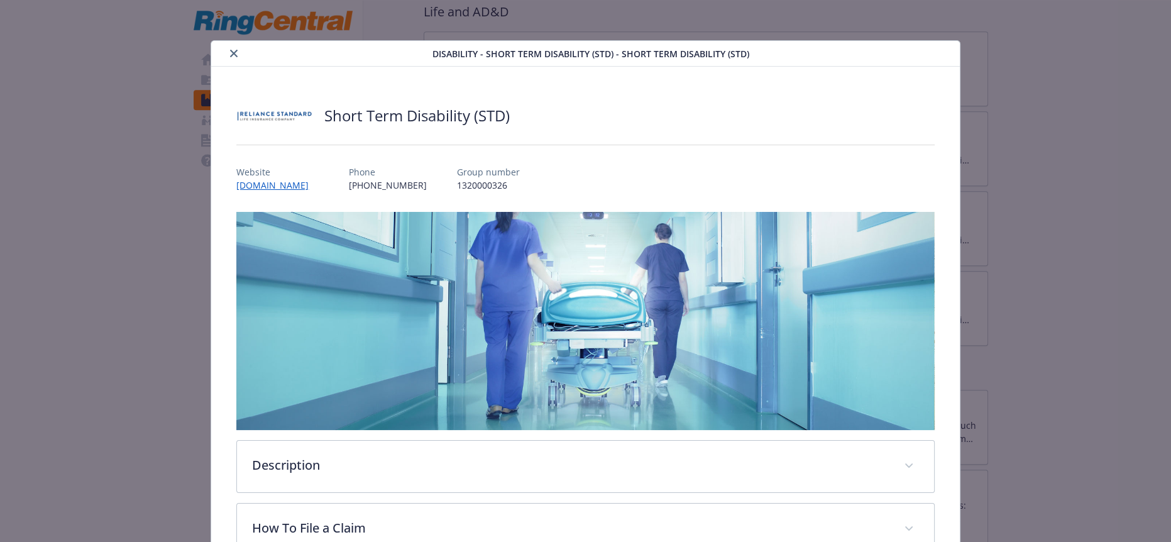
drag, startPoint x: 227, startPoint y: 50, endPoint x: 194, endPoint y: 53, distance: 33.5
click at [230, 50] on icon "close" at bounding box center [234, 54] width 8 height 8
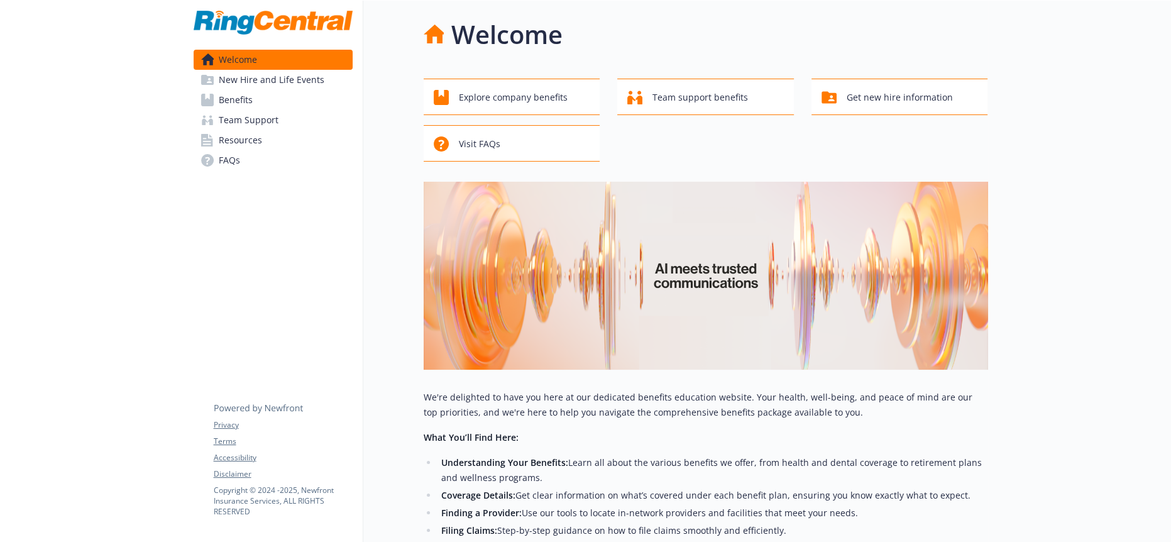
scroll to position [207, 0]
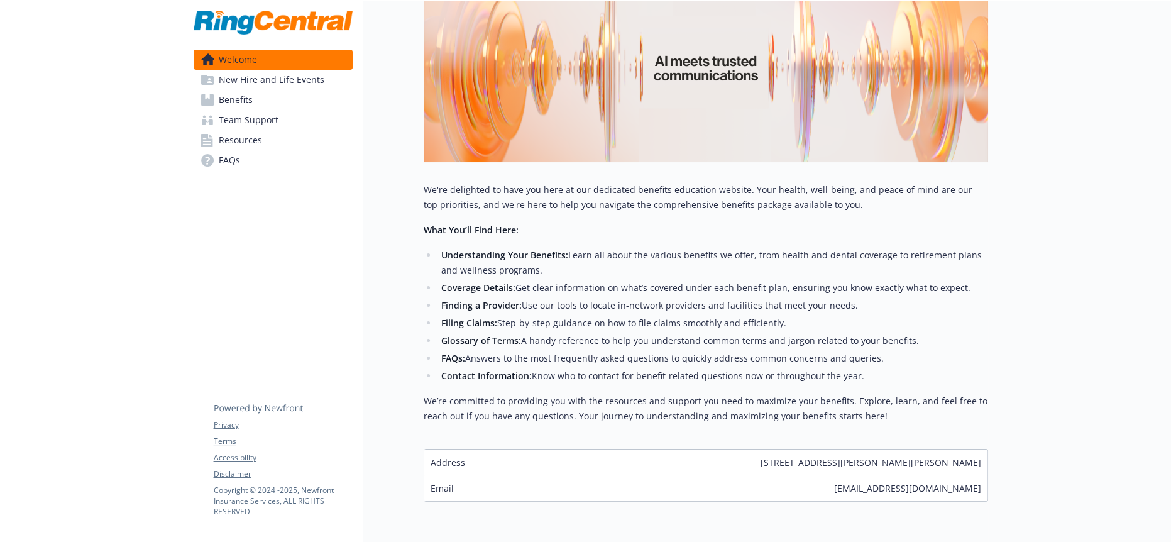
click at [281, 90] on link "Benefits" at bounding box center [273, 100] width 159 height 20
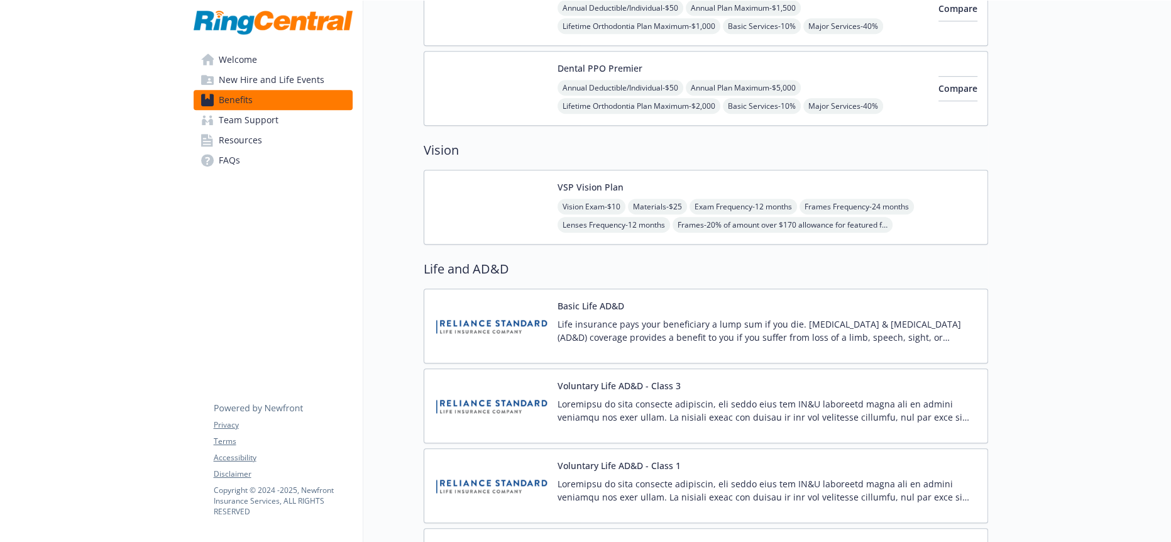
scroll to position [1046, 0]
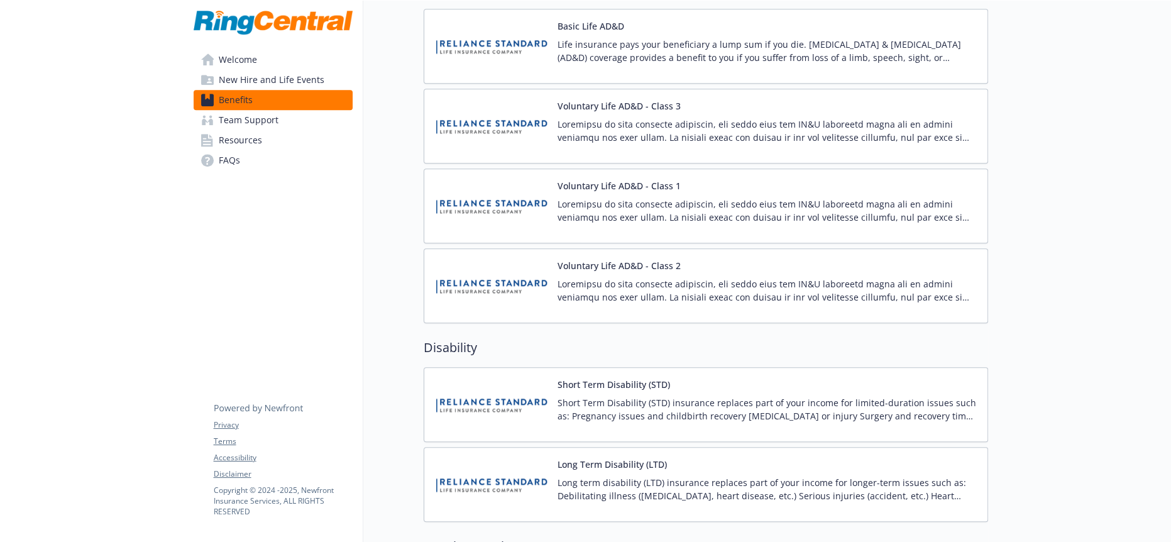
click at [512, 378] on img at bounding box center [490, 404] width 113 height 53
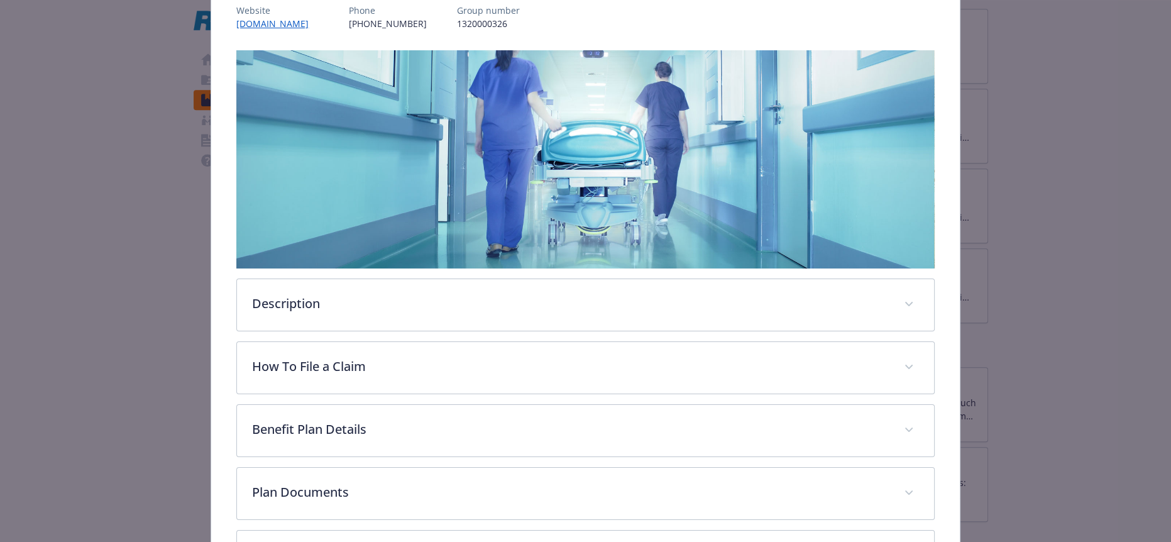
scroll to position [223, 0]
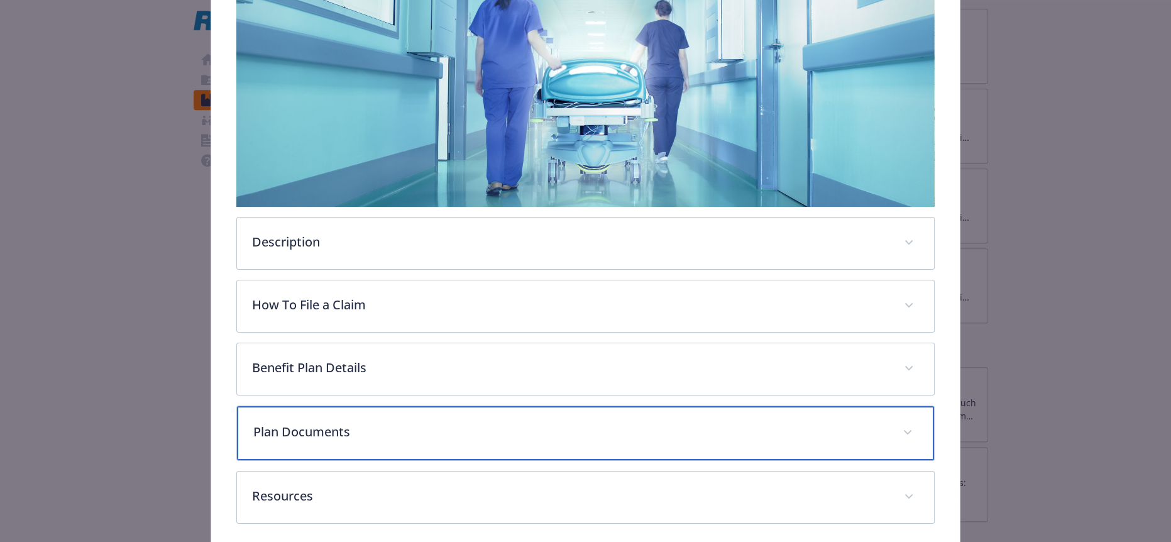
click at [505, 422] on p "Plan Documents" at bounding box center [569, 431] width 633 height 19
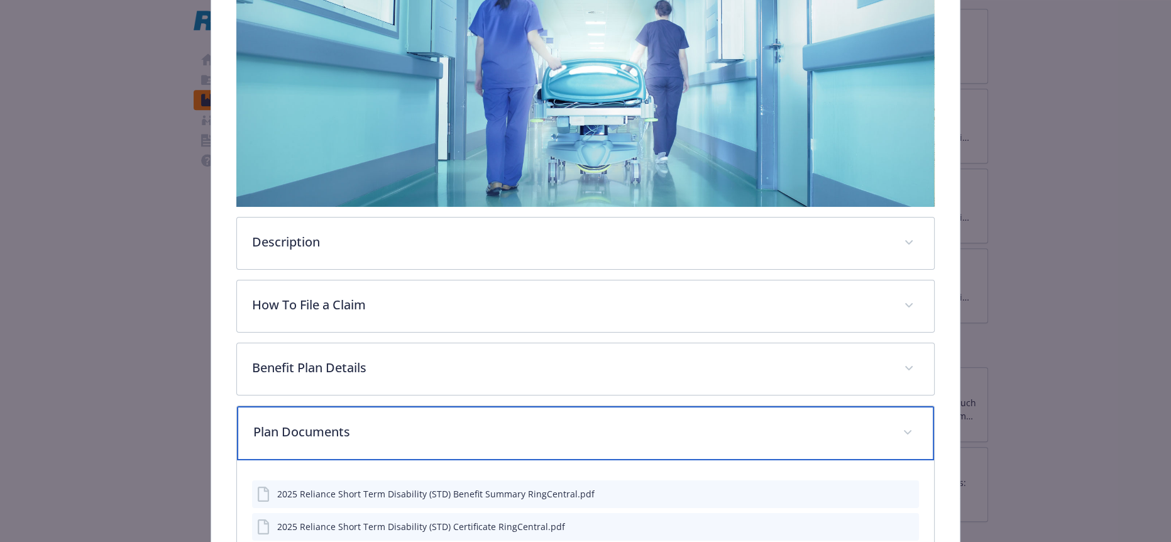
click at [505, 422] on p "Plan Documents" at bounding box center [569, 431] width 633 height 19
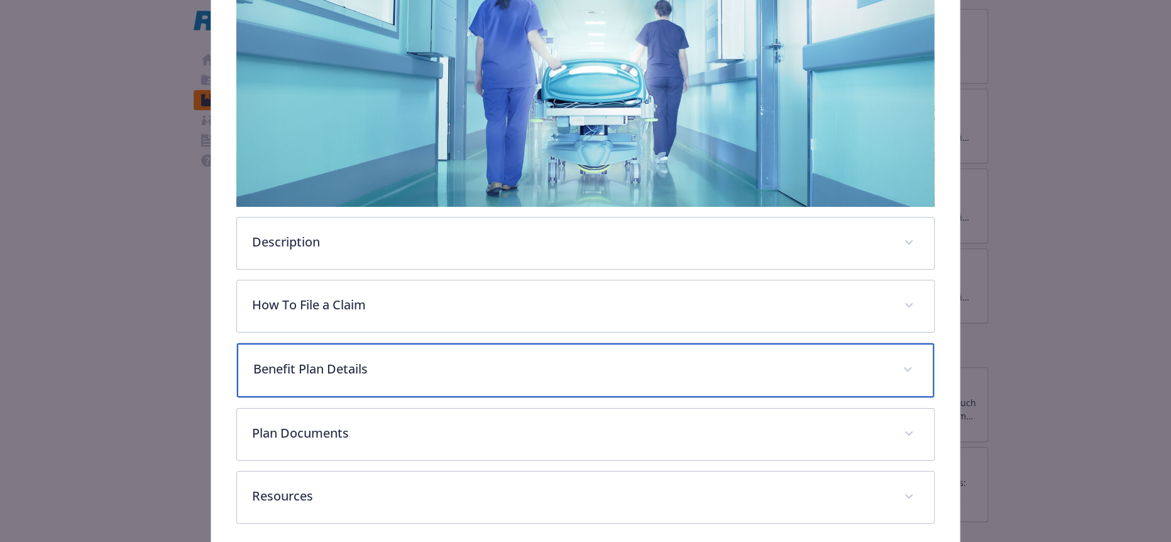
click at [512, 359] on p "Benefit Plan Details" at bounding box center [569, 368] width 633 height 19
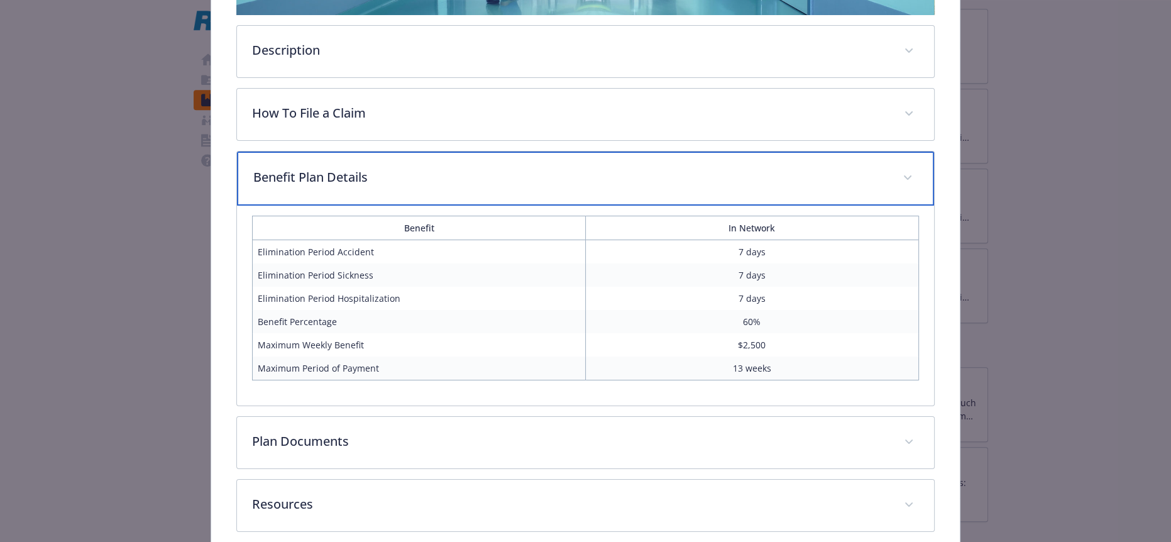
scroll to position [0, 0]
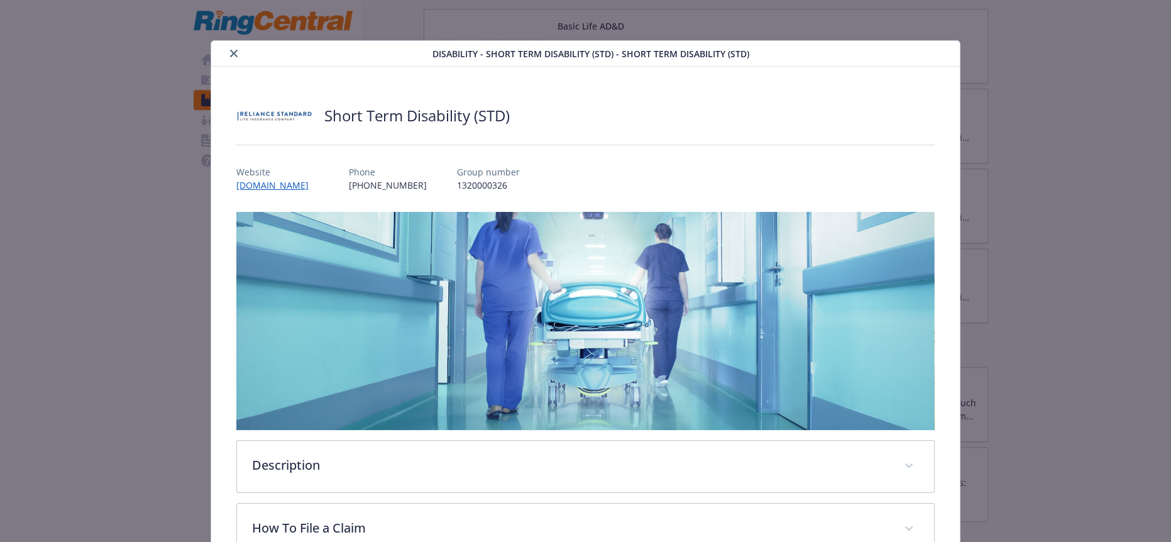
click at [230, 54] on icon "close" at bounding box center [234, 54] width 8 height 8
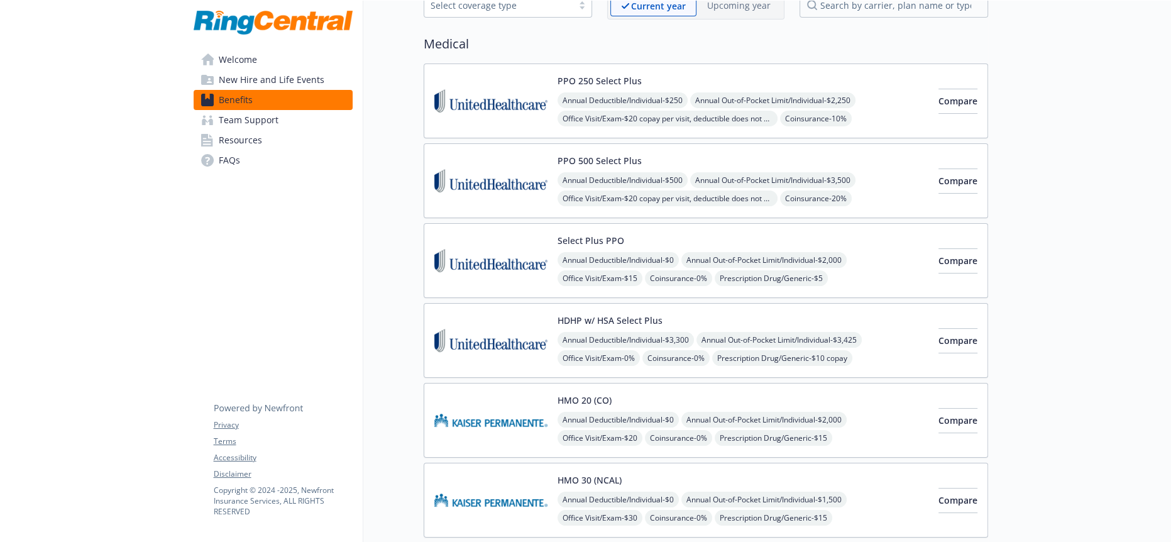
scroll to position [68, 0]
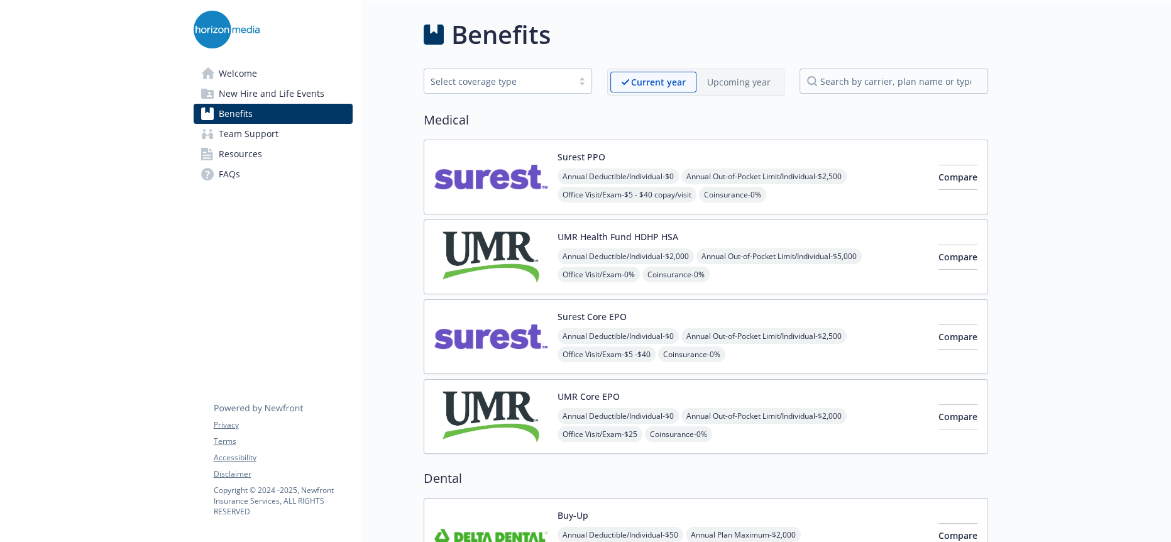
click at [270, 144] on link "Resources" at bounding box center [273, 154] width 159 height 20
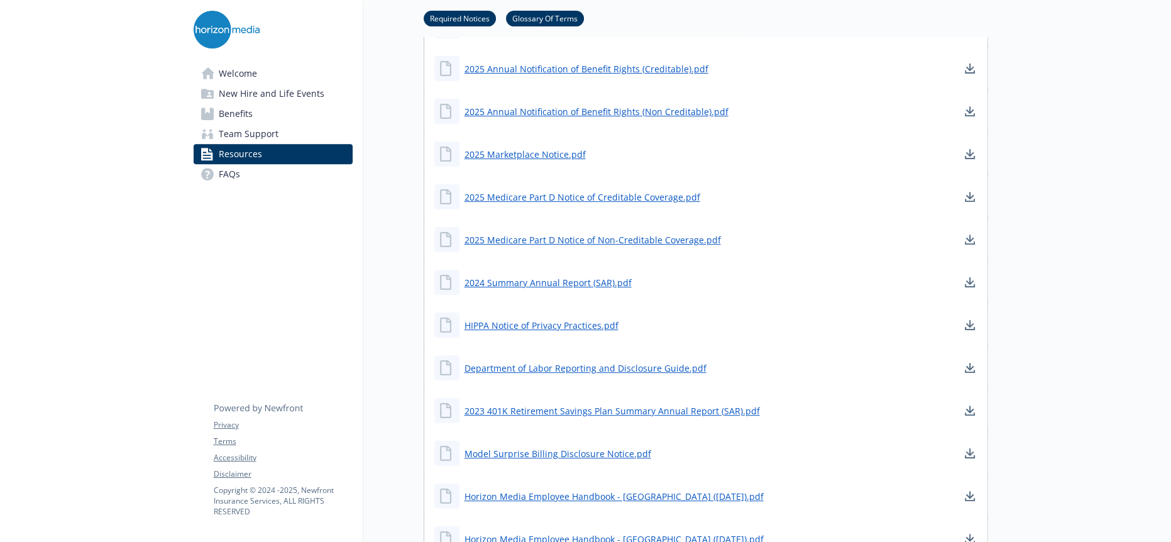
scroll to position [628, 0]
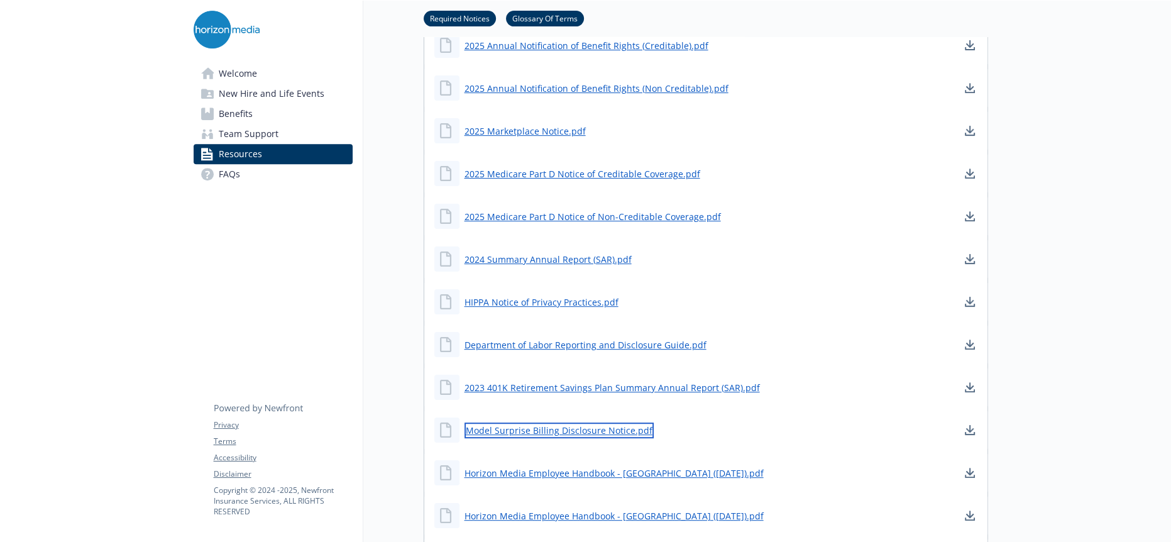
click at [554, 422] on link "Model Surprise Billing Disclosure Notice.pdf" at bounding box center [558, 430] width 189 height 16
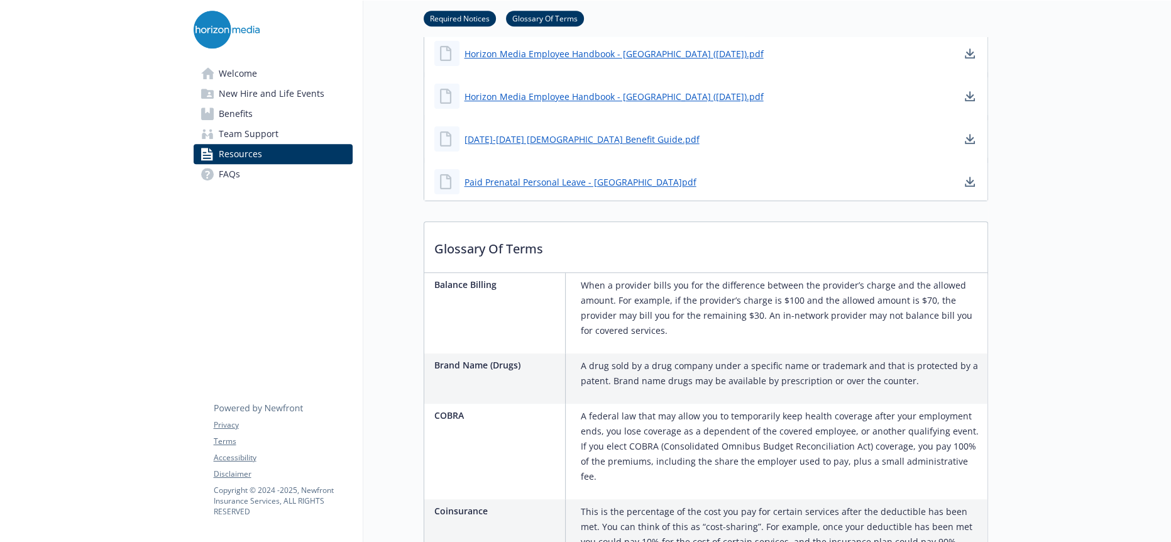
scroll to position [559, 0]
